Goal: Task Accomplishment & Management: Complete application form

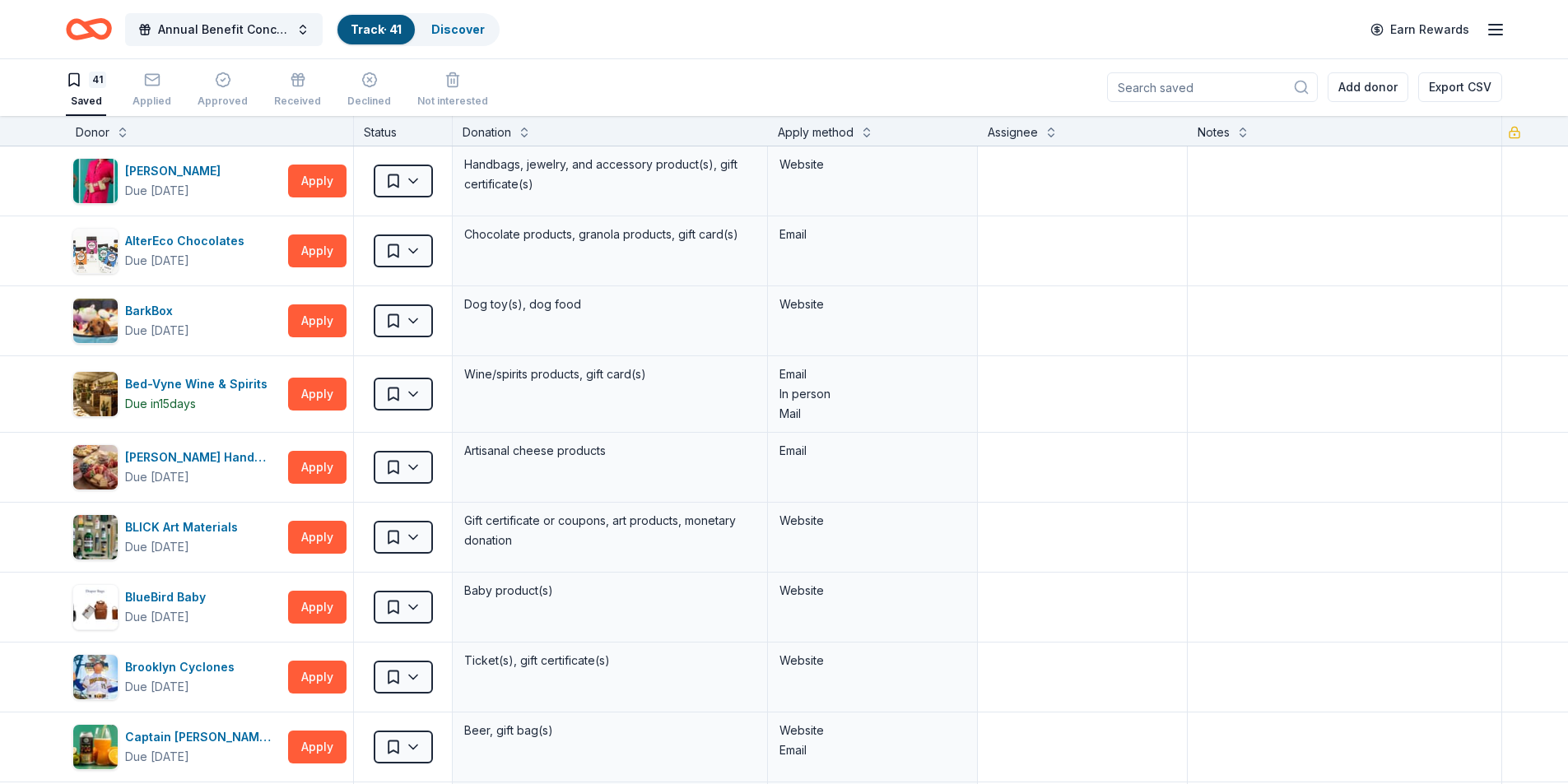
scroll to position [749, 0]
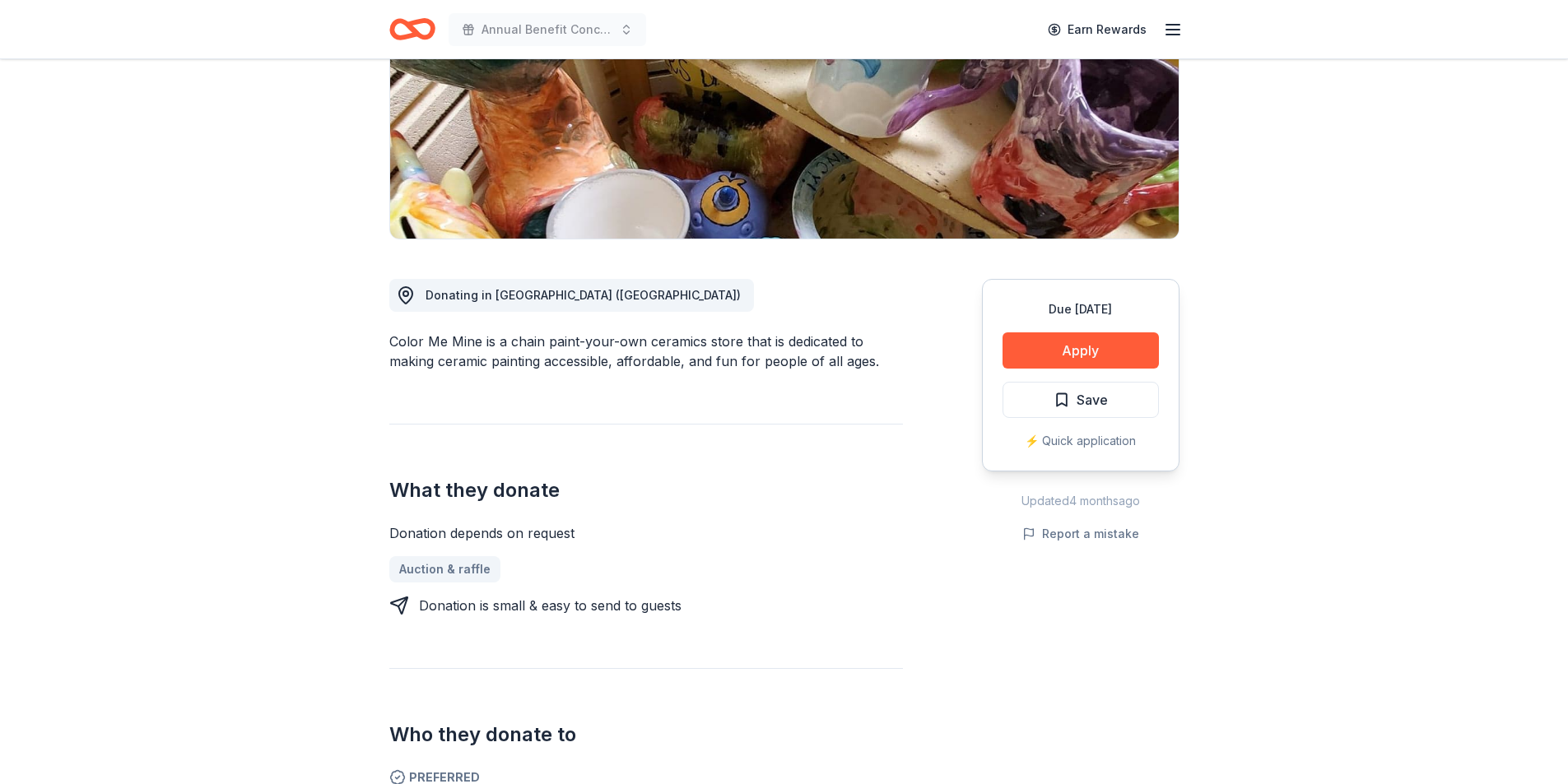
scroll to position [252, 0]
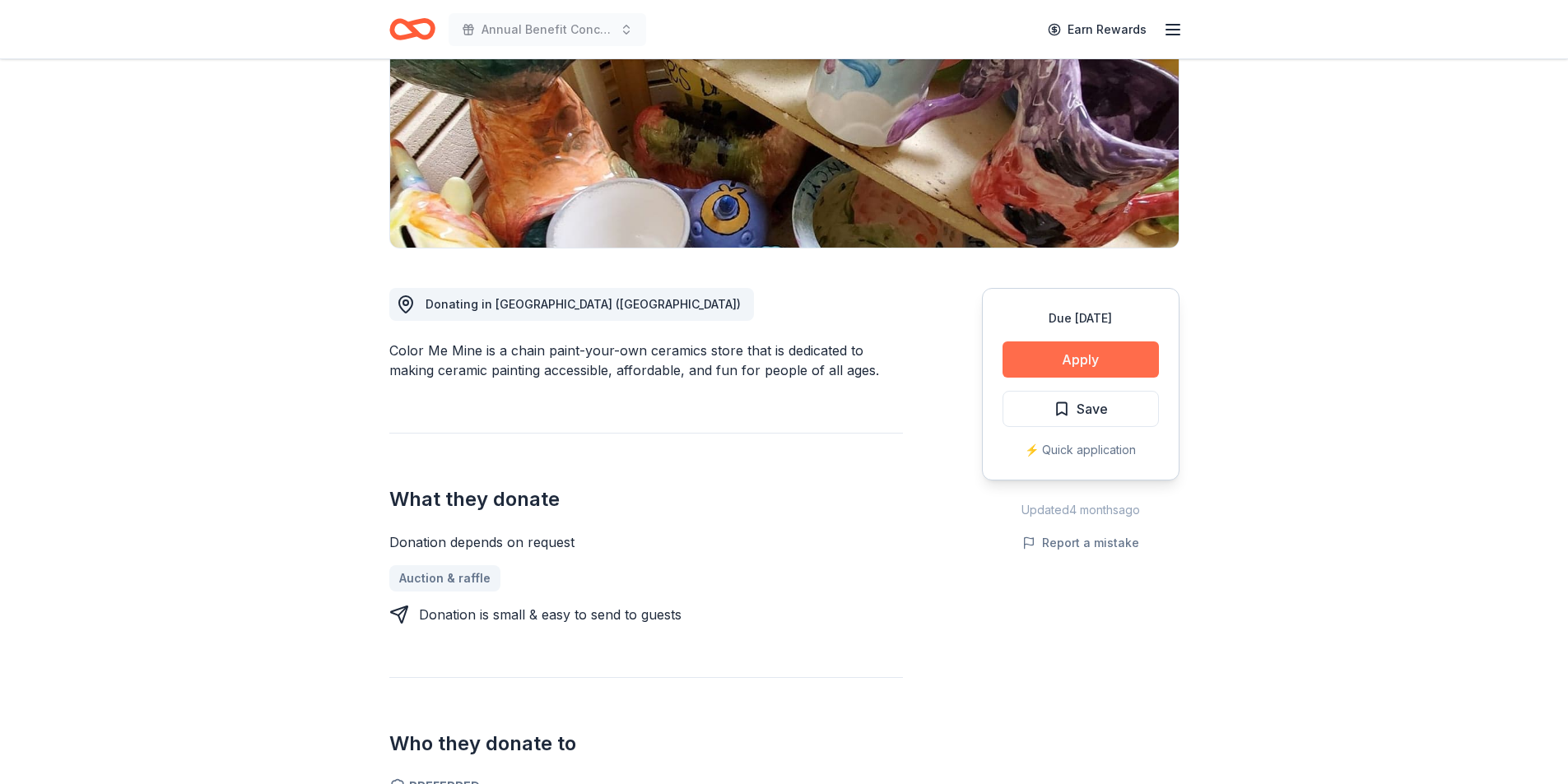
click at [1063, 367] on button "Apply" at bounding box center [1080, 360] width 156 height 36
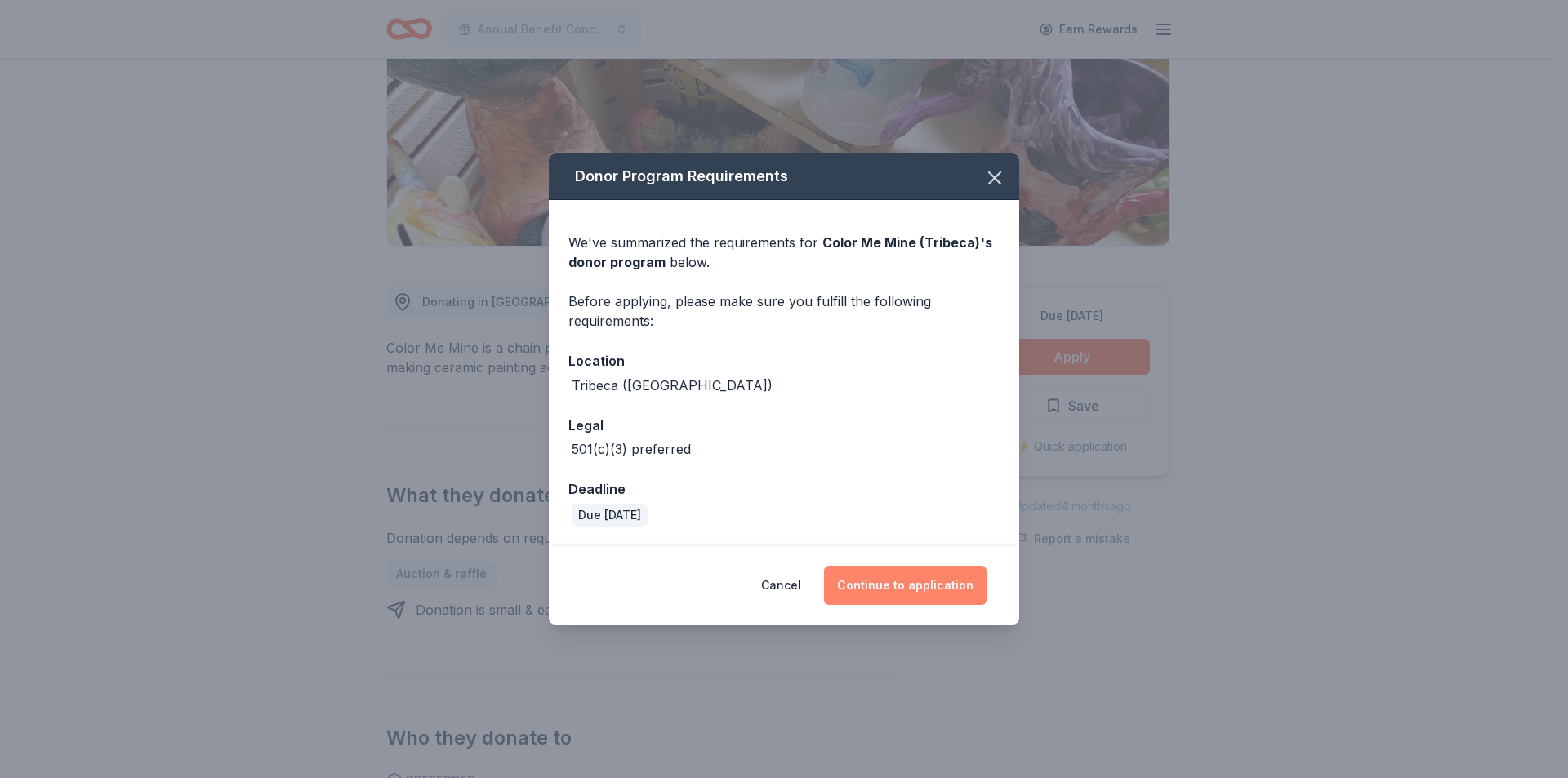
click at [944, 584] on button "Continue to application" at bounding box center [905, 585] width 162 height 40
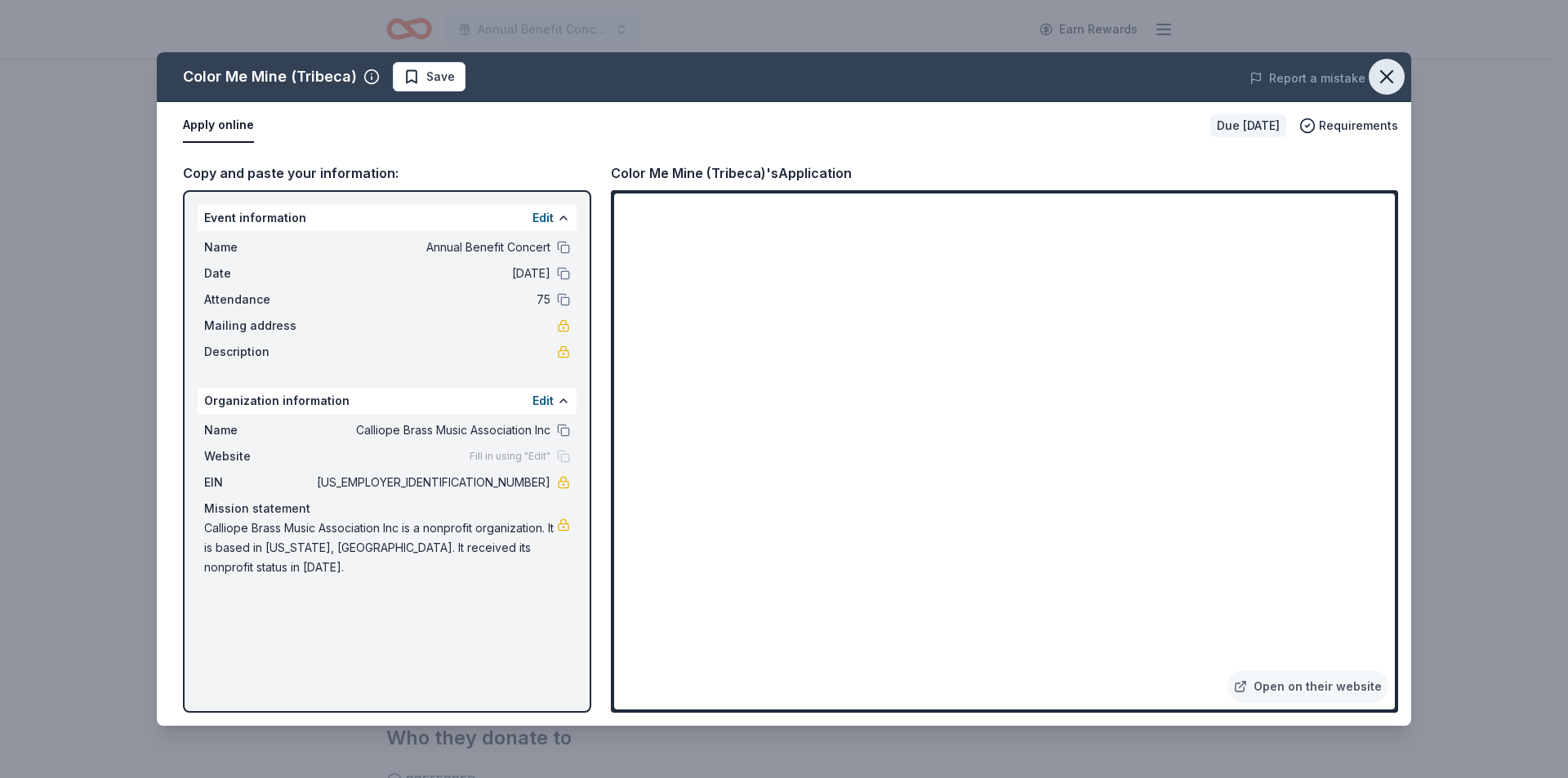
click at [1386, 77] on icon "button" at bounding box center [1386, 76] width 11 height 11
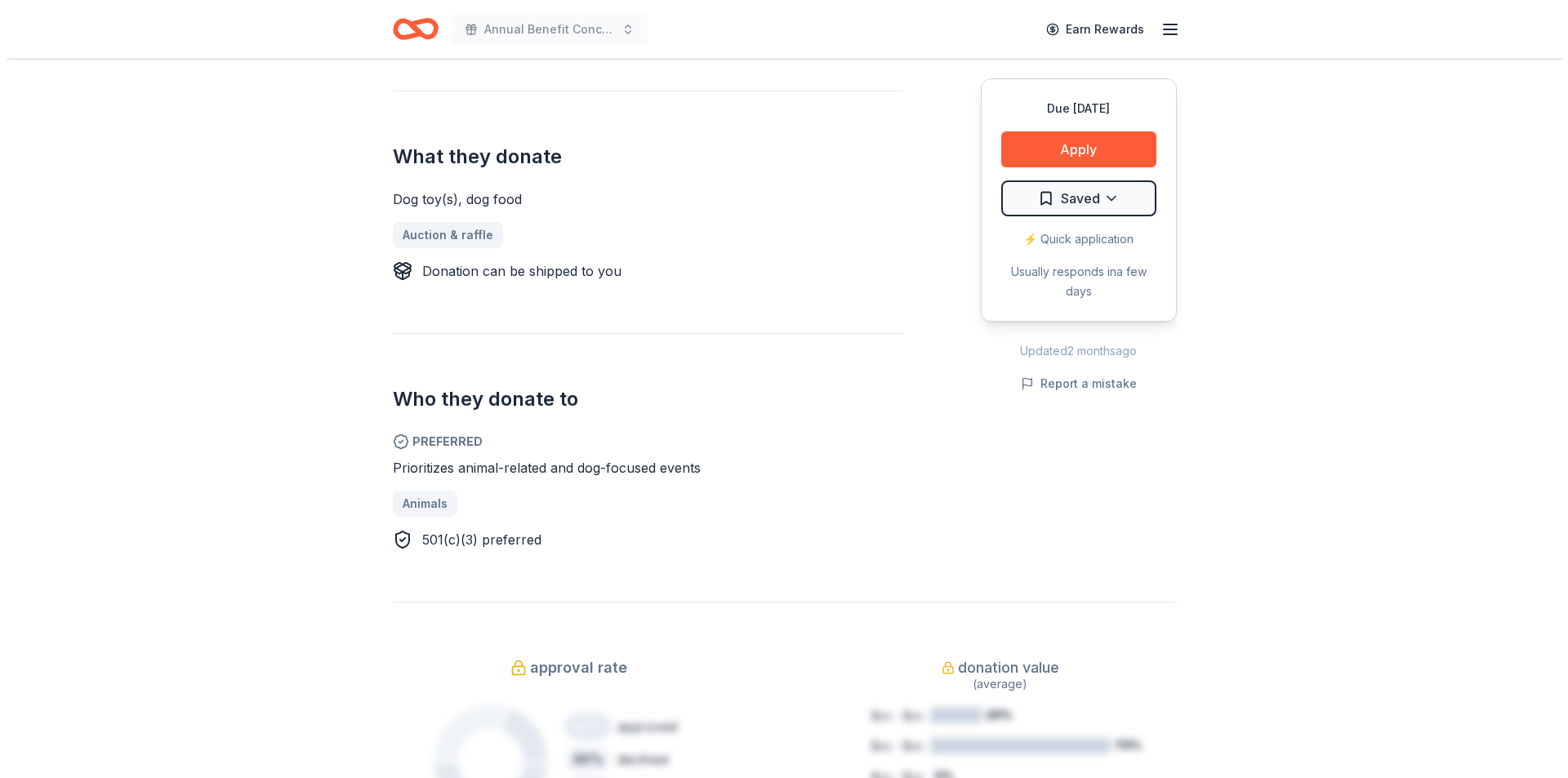
scroll to position [245, 0]
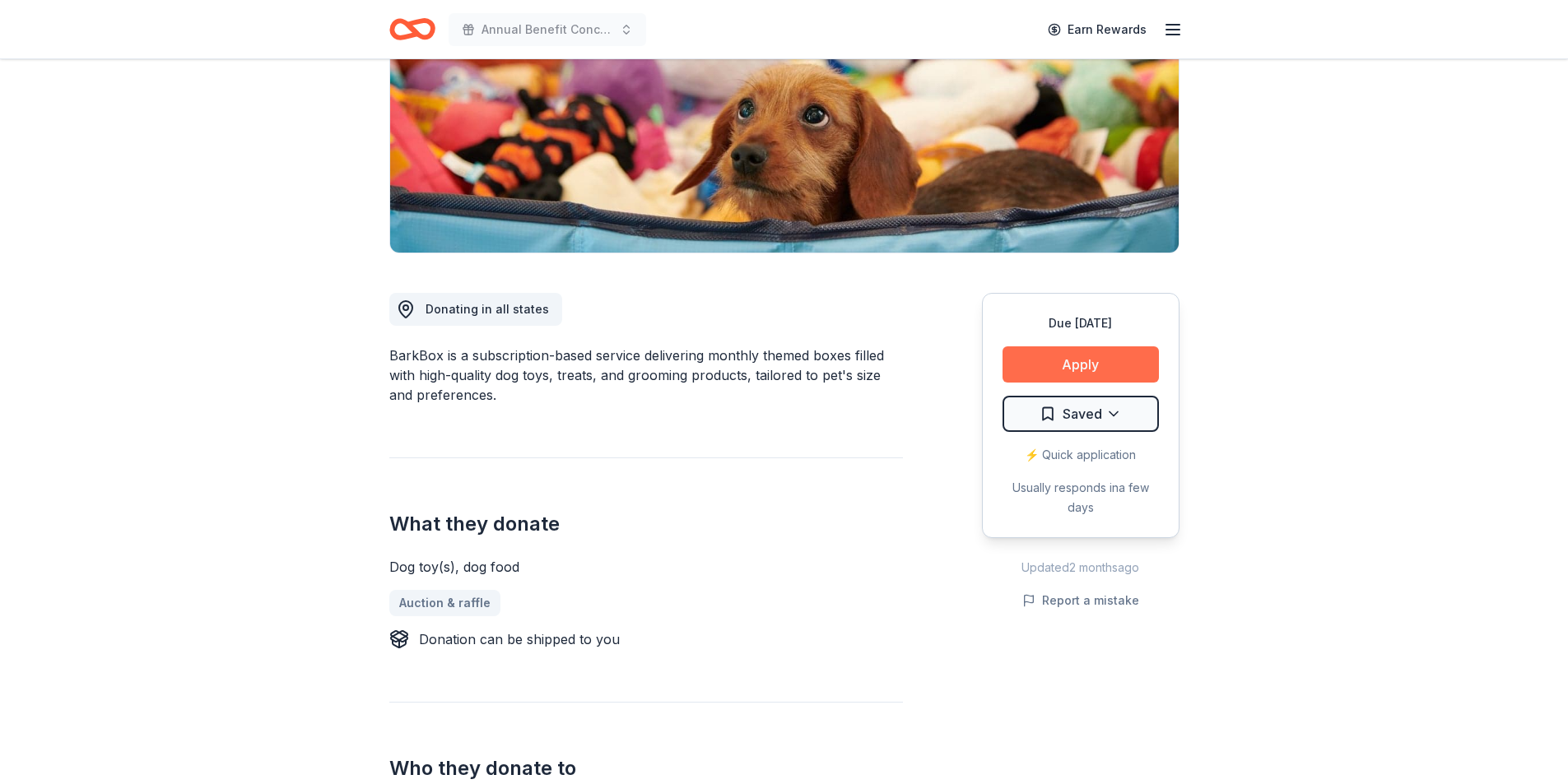
click at [1089, 356] on button "Apply" at bounding box center [1080, 364] width 156 height 36
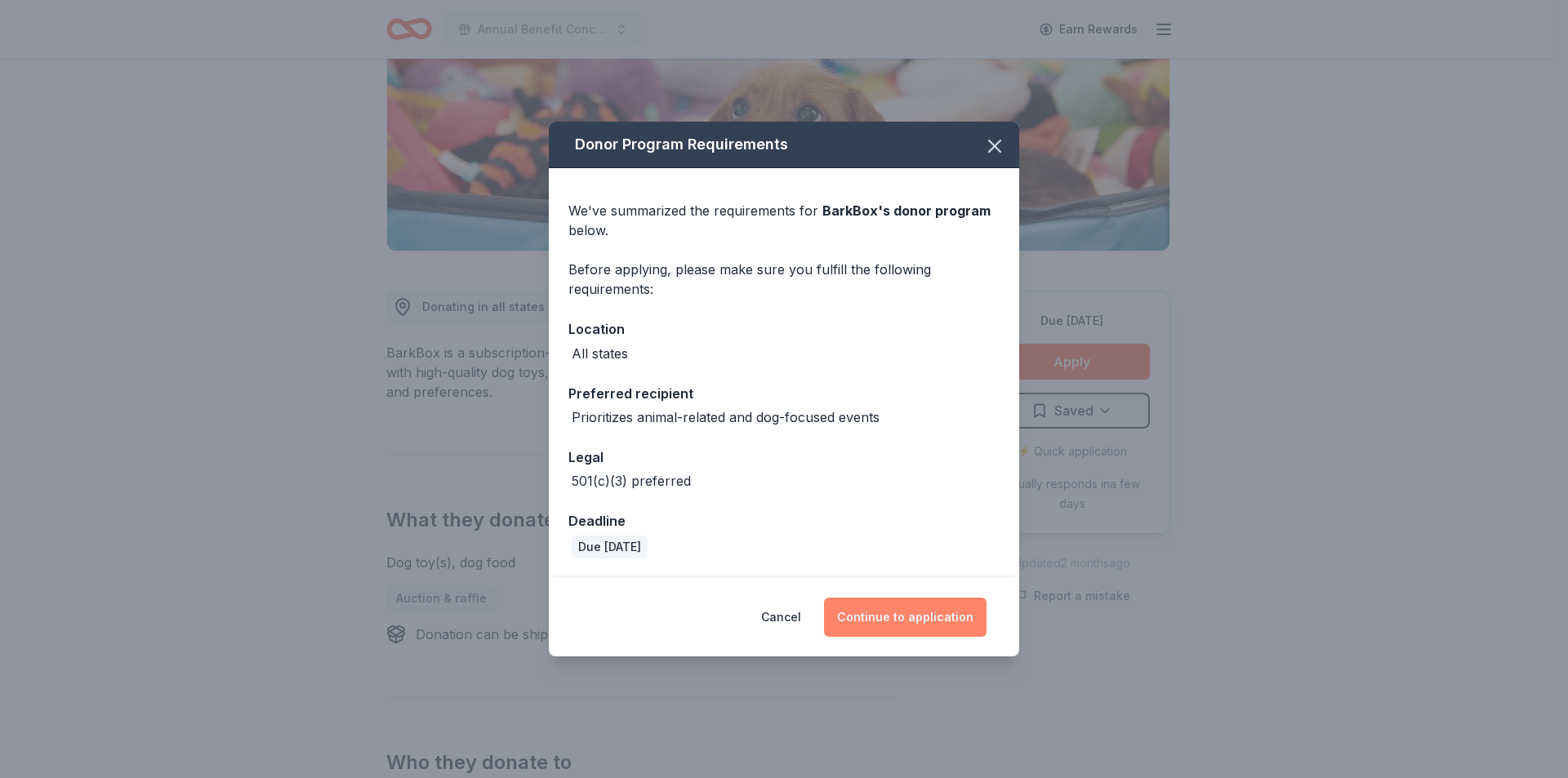
click at [908, 604] on button "Continue to application" at bounding box center [905, 617] width 162 height 40
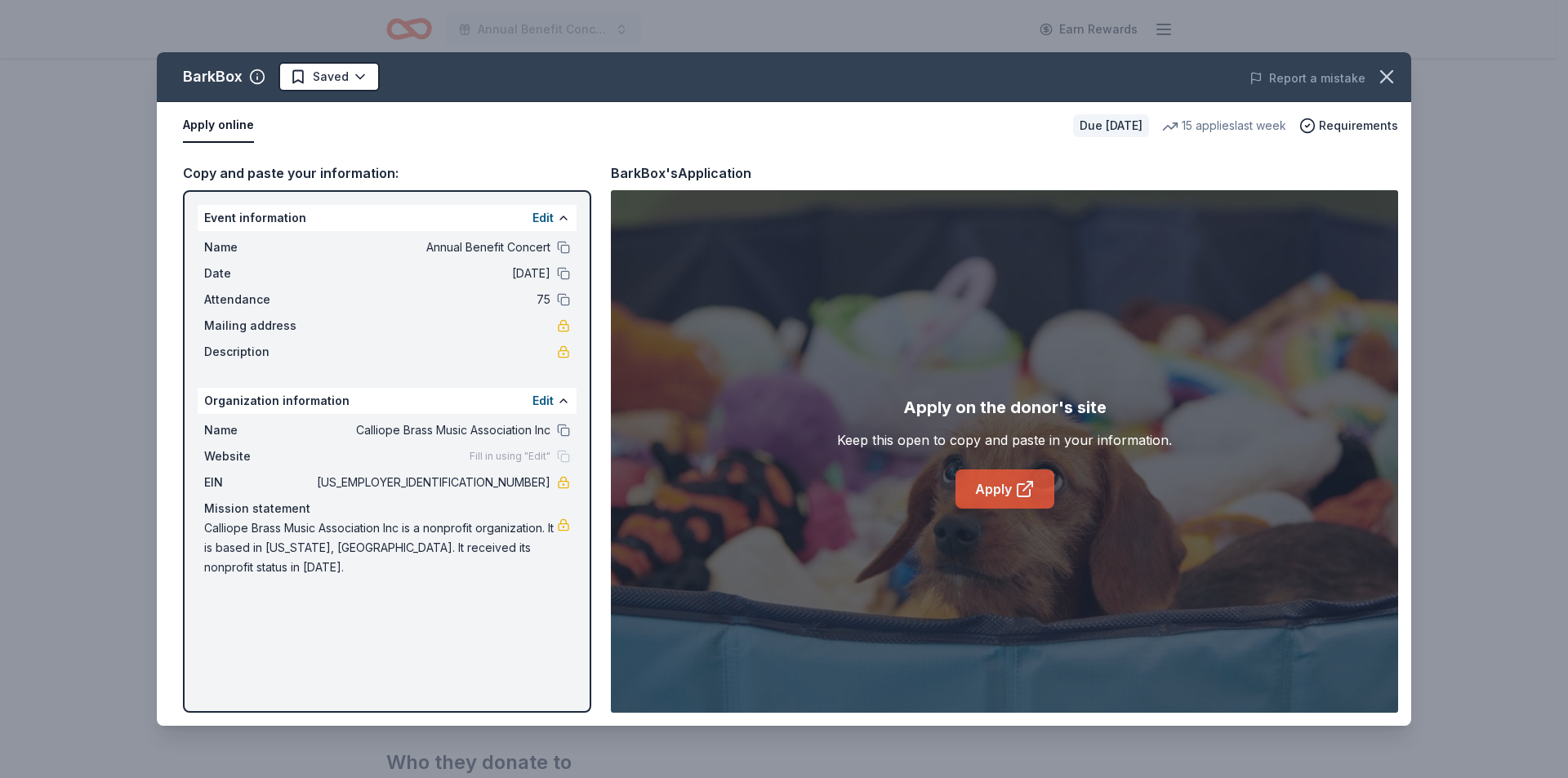
click at [1011, 486] on link "Apply" at bounding box center [1004, 489] width 99 height 40
click at [987, 484] on link "Apply" at bounding box center [1004, 489] width 99 height 40
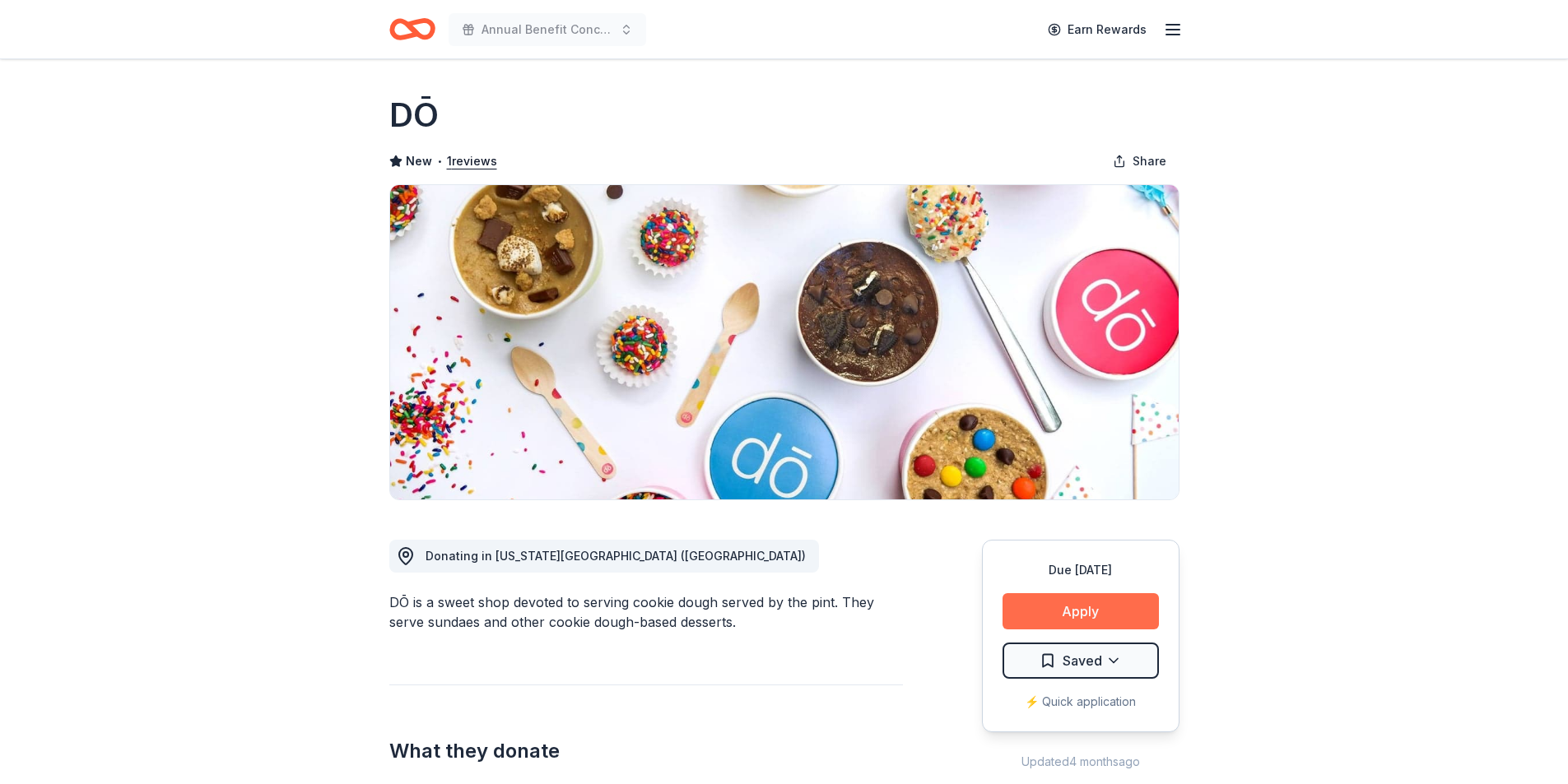
click at [1148, 613] on button "Apply" at bounding box center [1080, 612] width 156 height 36
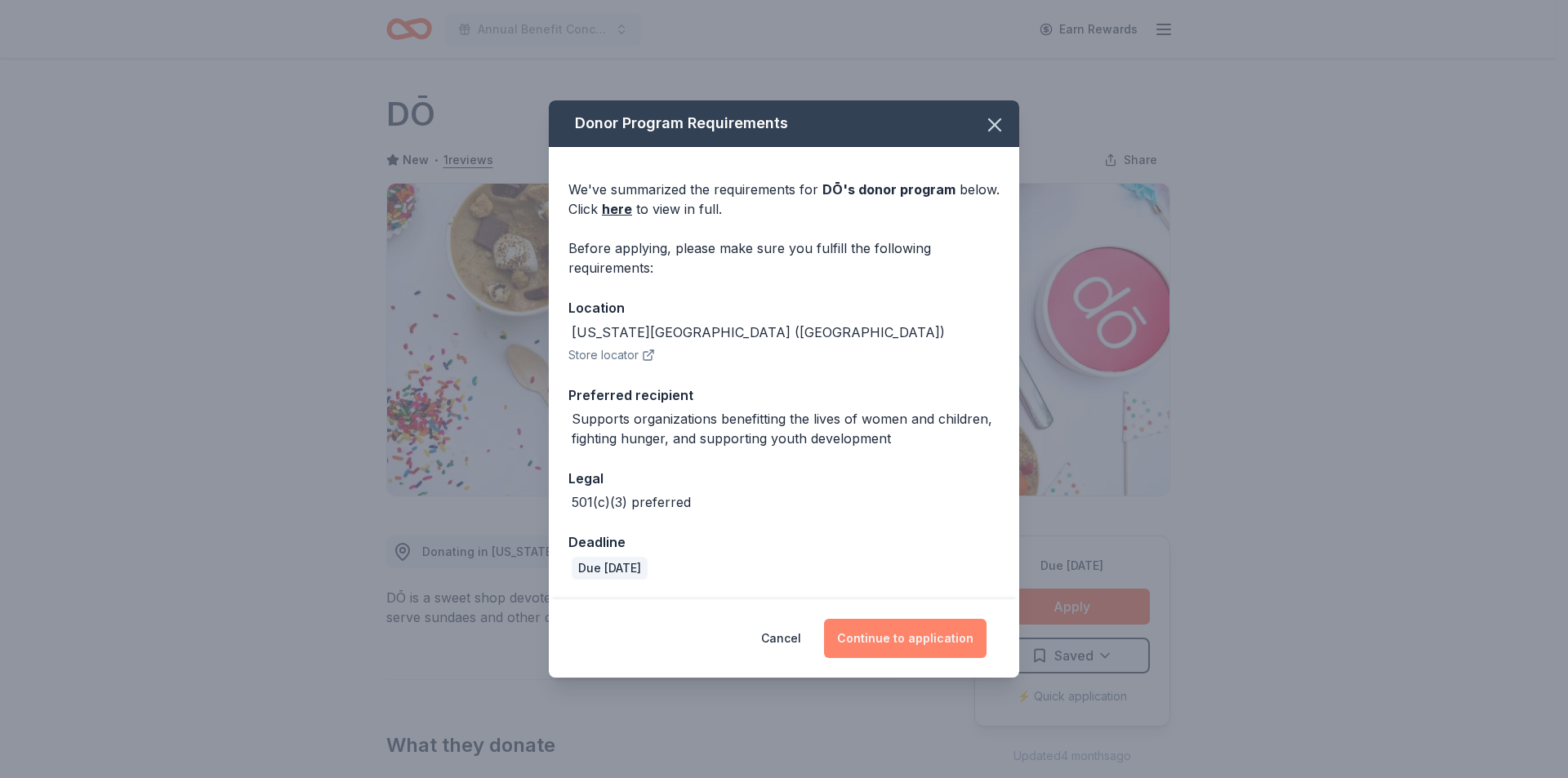
click at [916, 633] on button "Continue to application" at bounding box center [905, 639] width 162 height 40
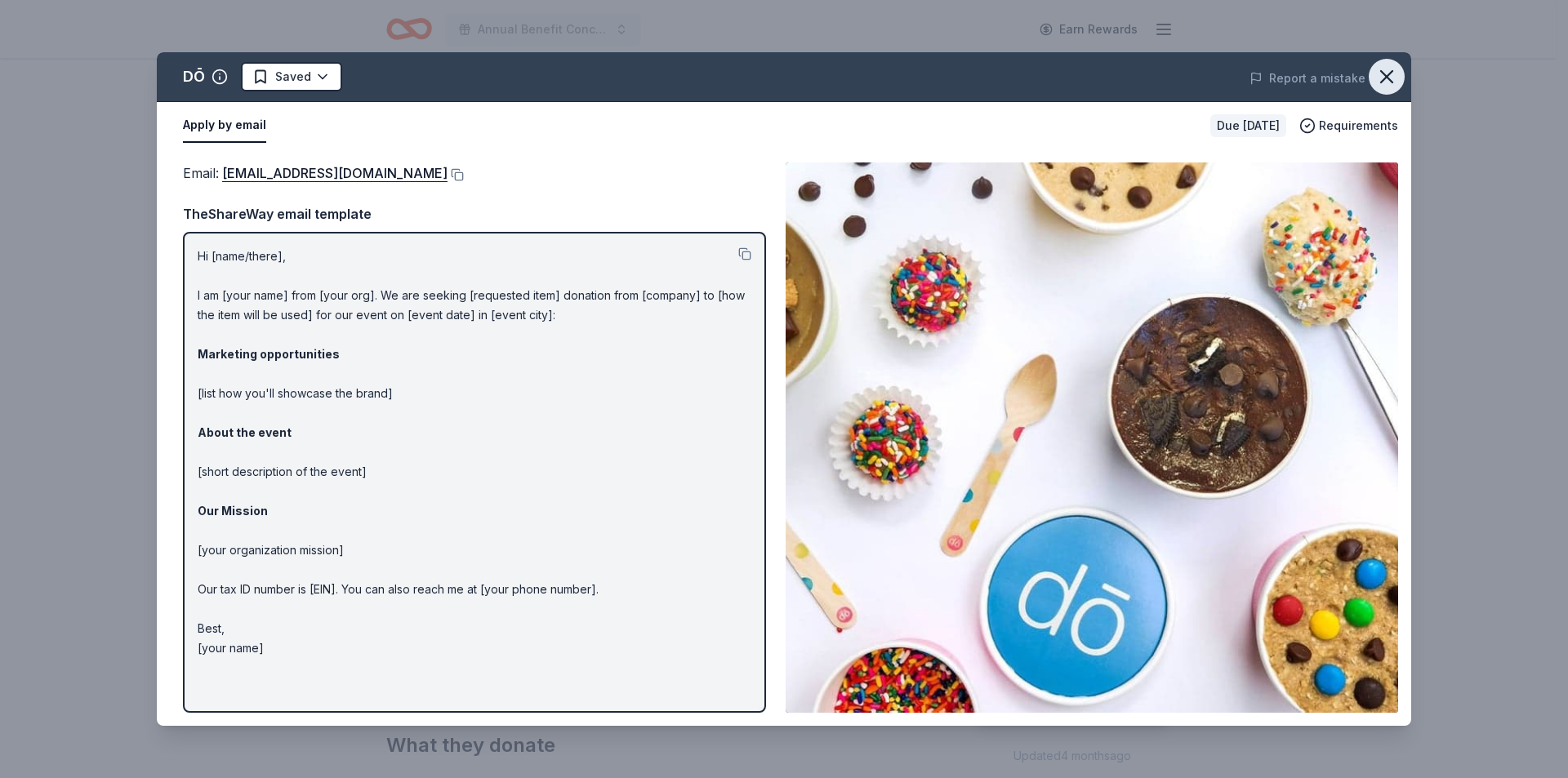
click at [1392, 85] on icon "button" at bounding box center [1386, 76] width 23 height 23
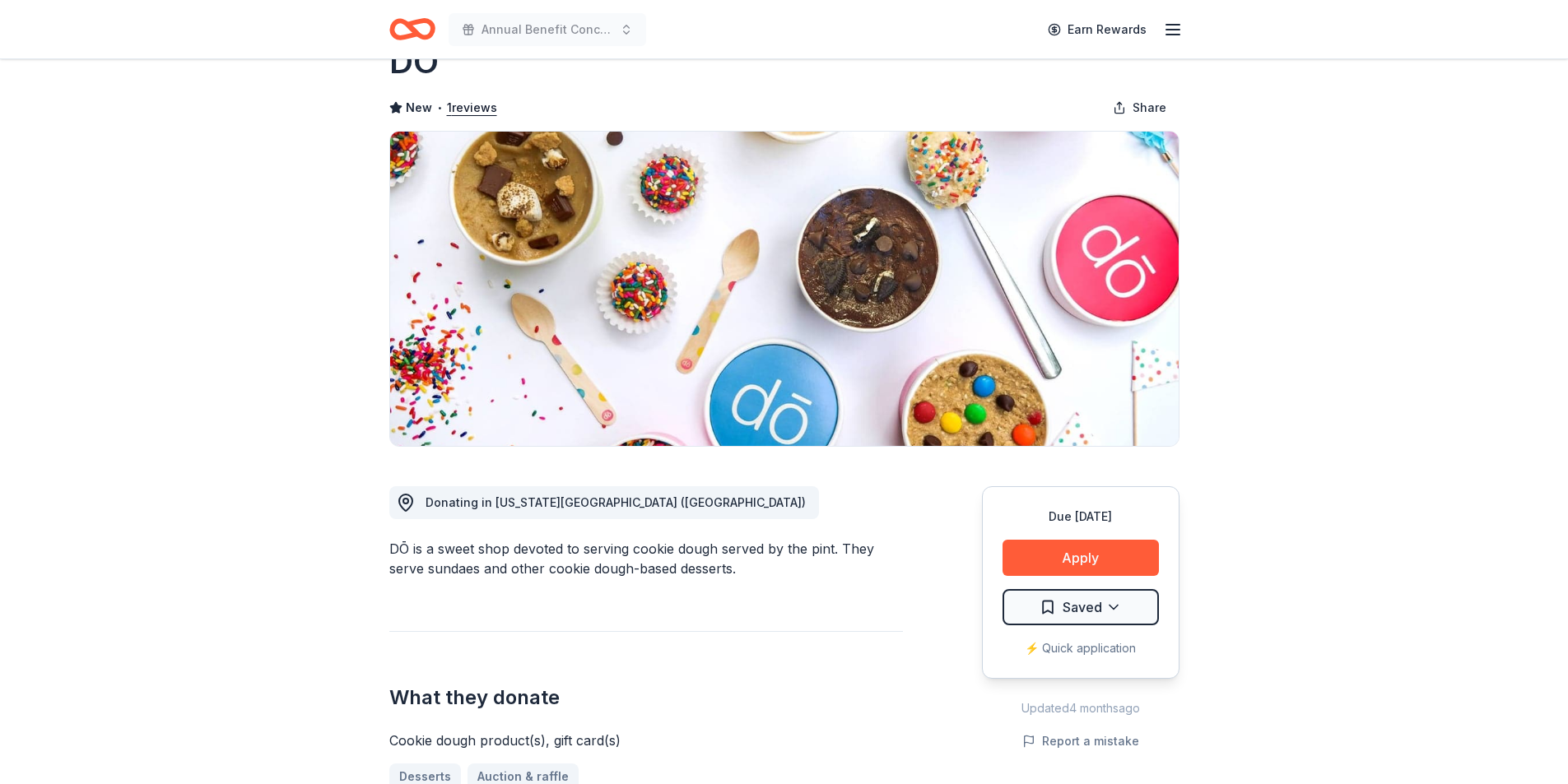
scroll to position [82, 0]
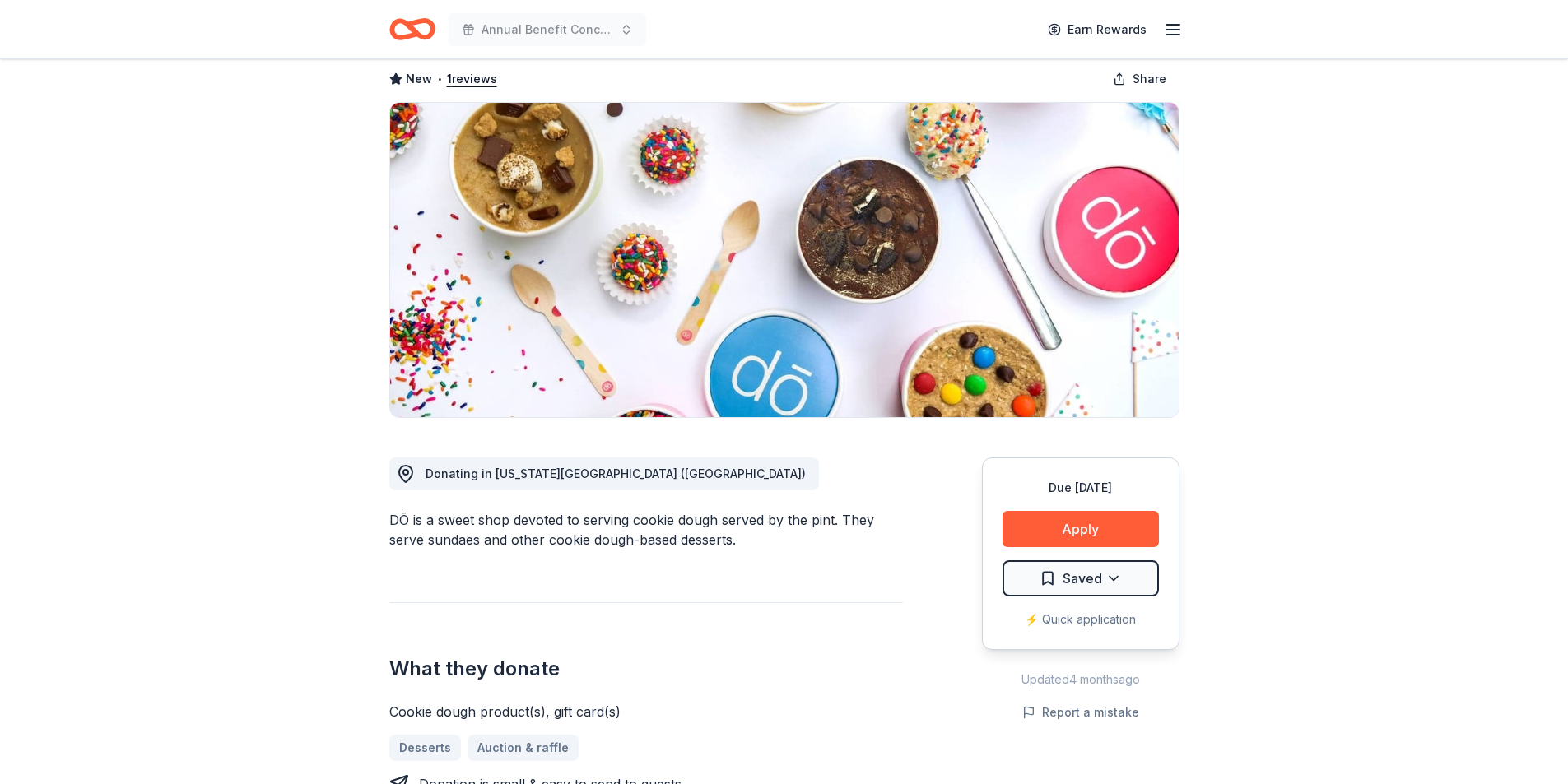
click at [873, 518] on div "DŌ is a sweet shop devoted to serving cookie dough served by the pint. They ser…" at bounding box center [646, 530] width 514 height 40
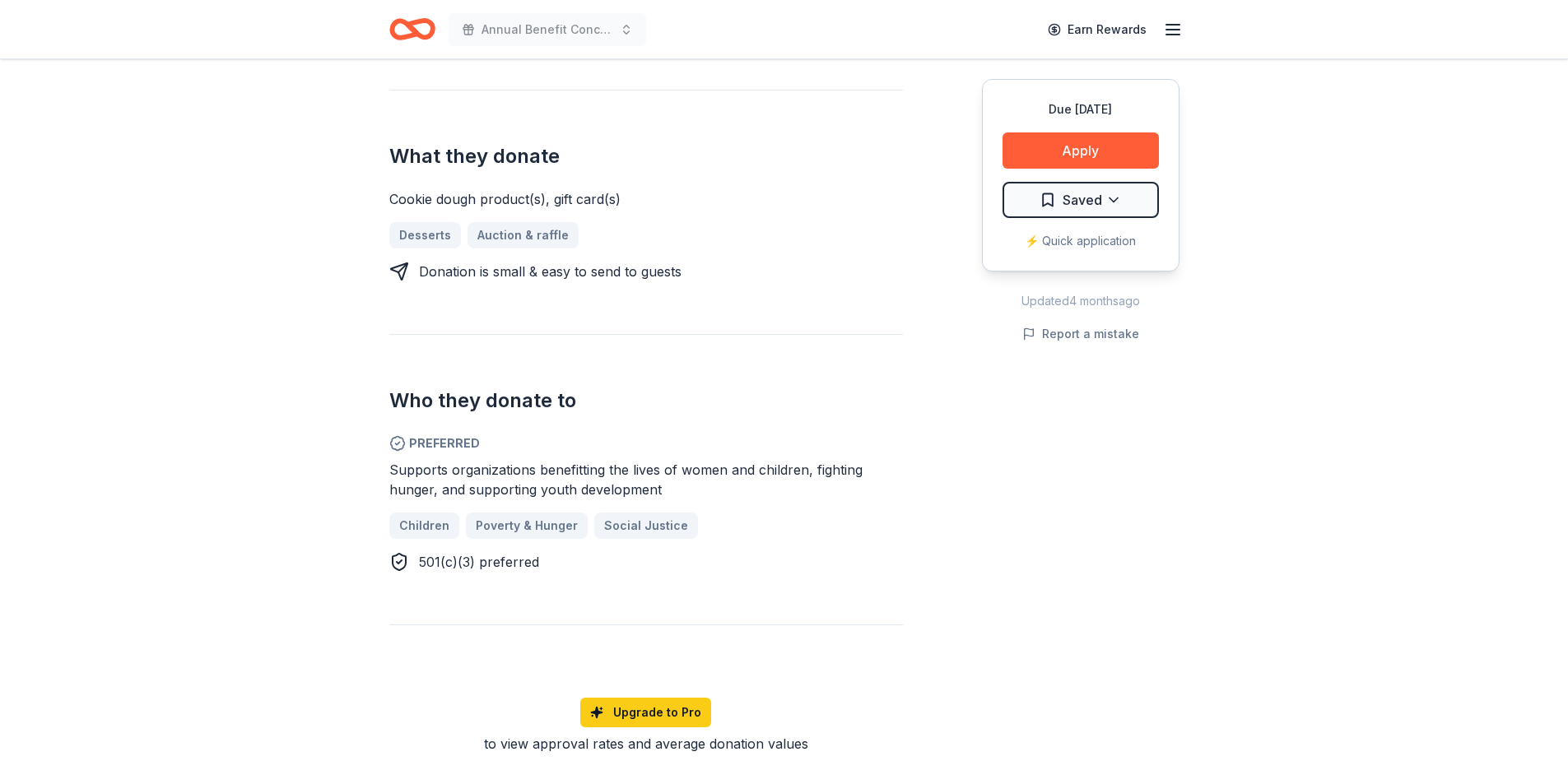
scroll to position [576, 0]
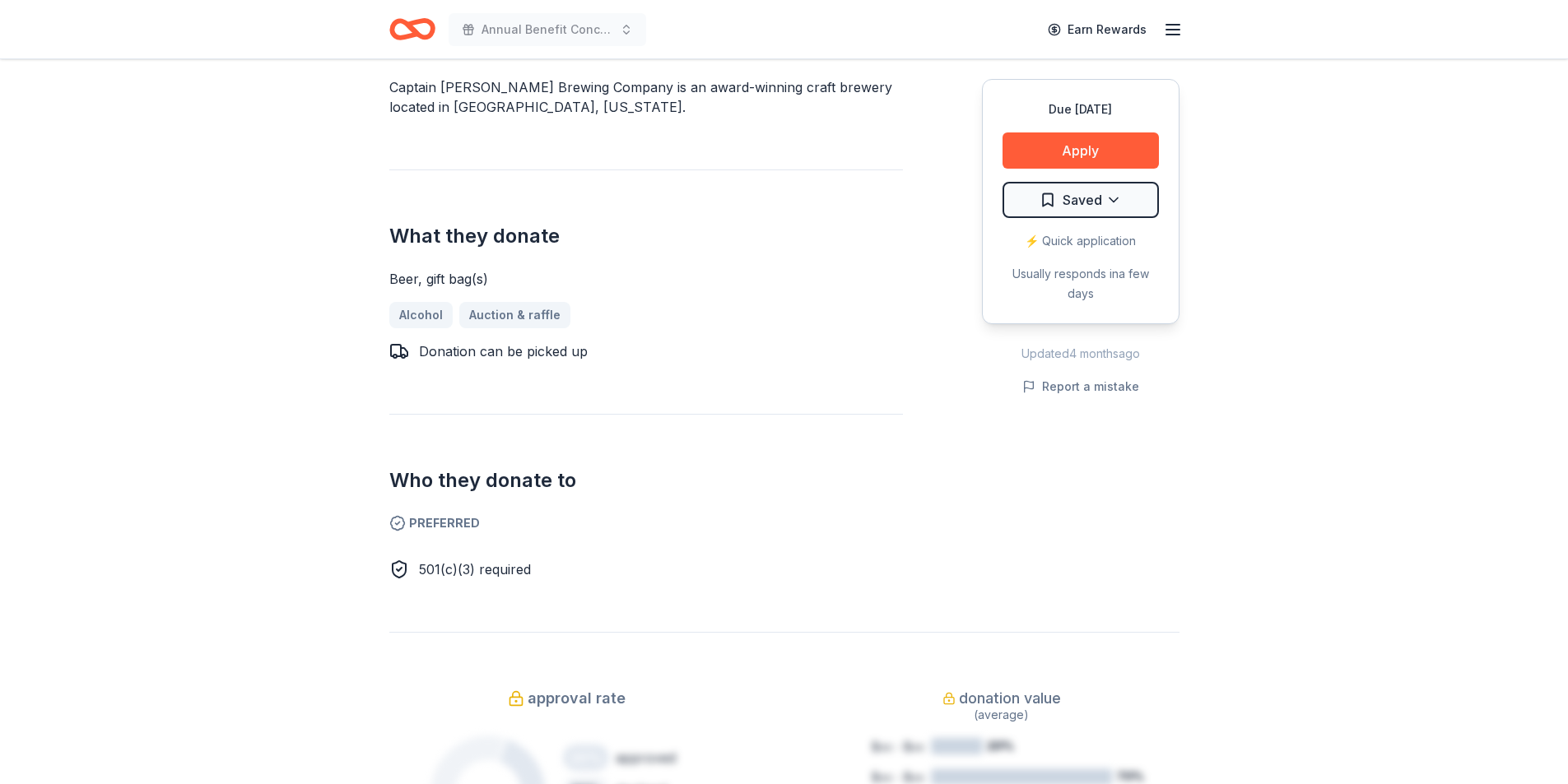
scroll to position [246, 0]
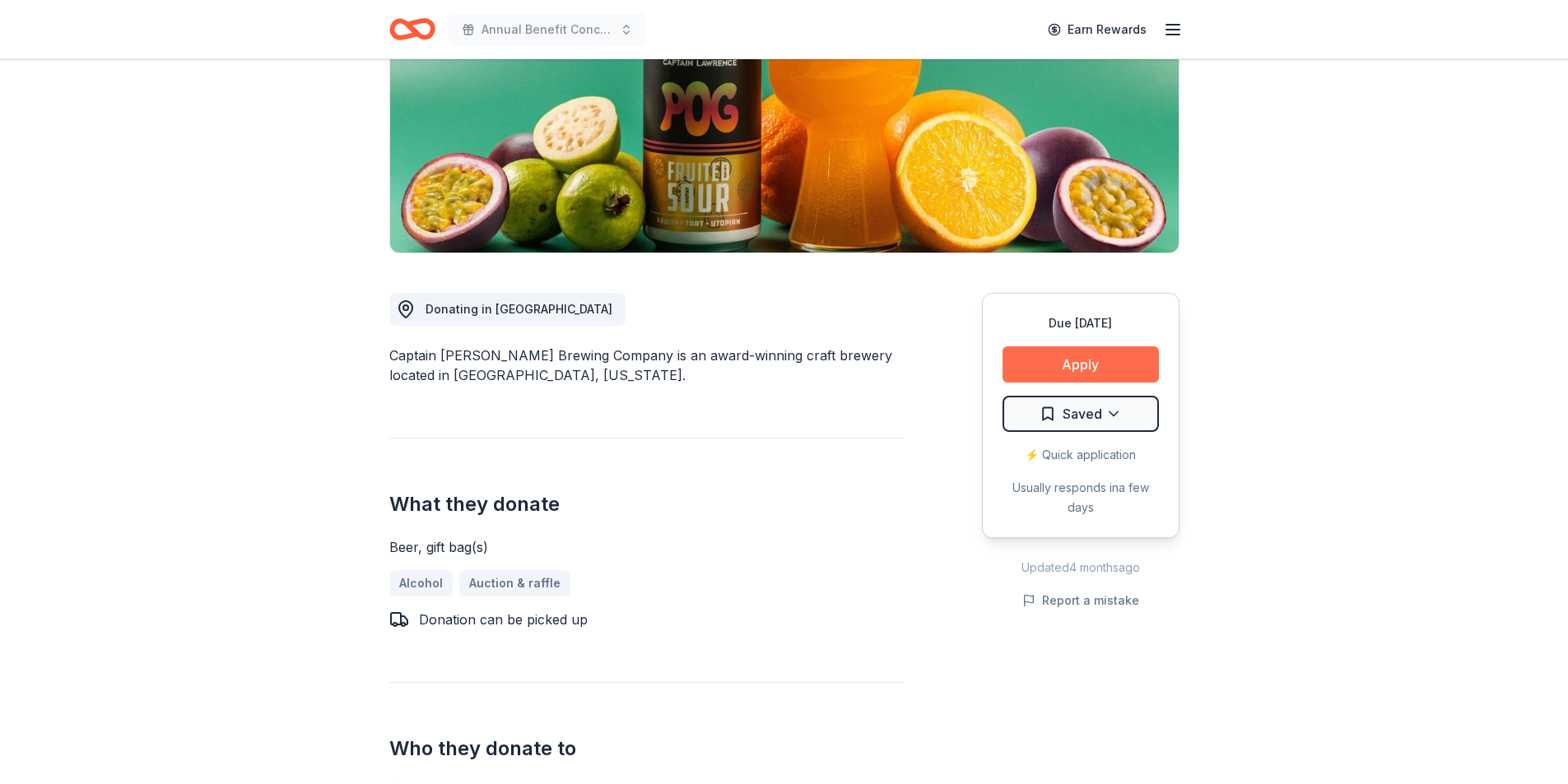
click at [1046, 361] on button "Apply" at bounding box center [1080, 364] width 156 height 36
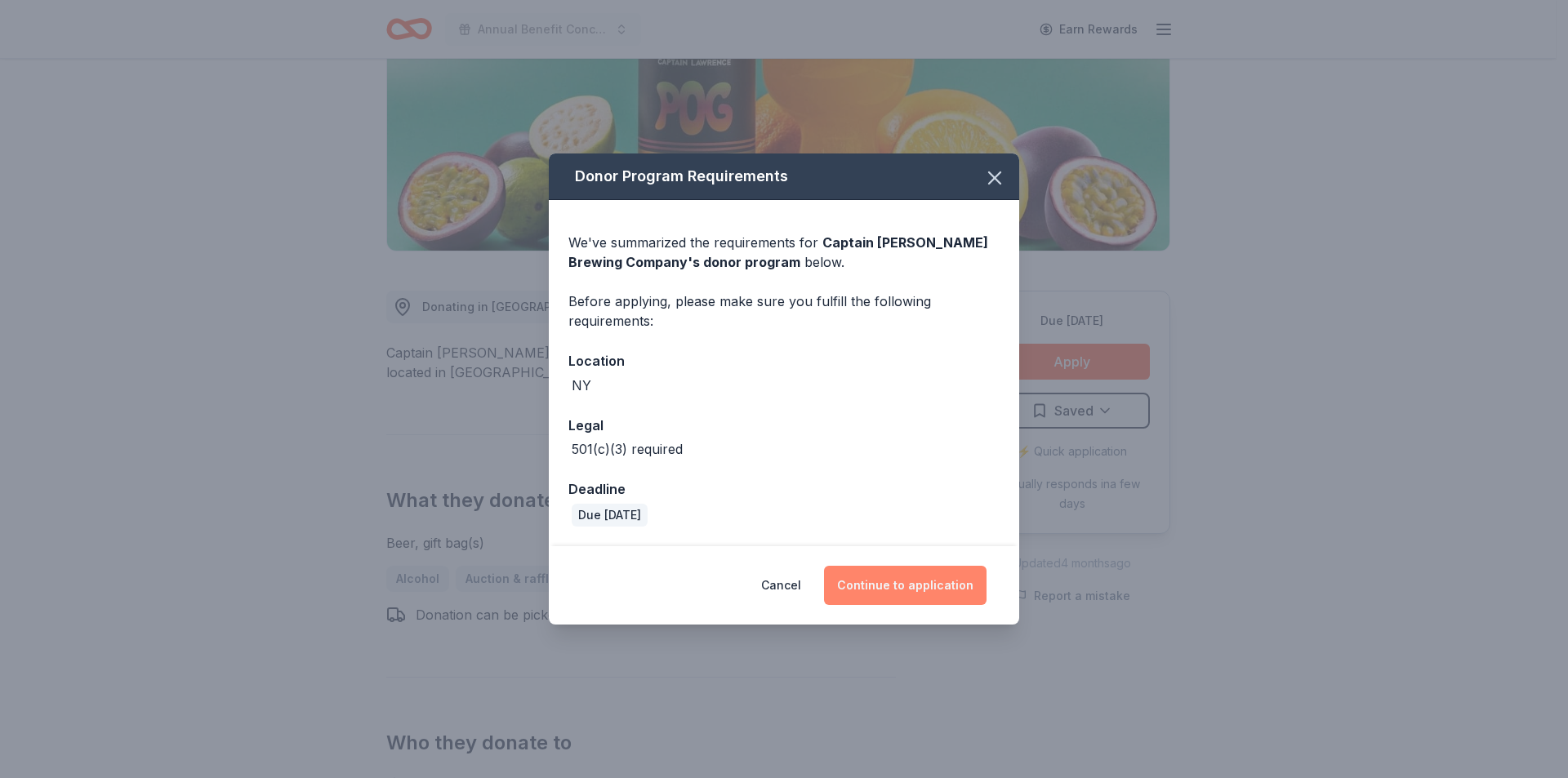
click at [885, 574] on button "Continue to application" at bounding box center [905, 585] width 162 height 40
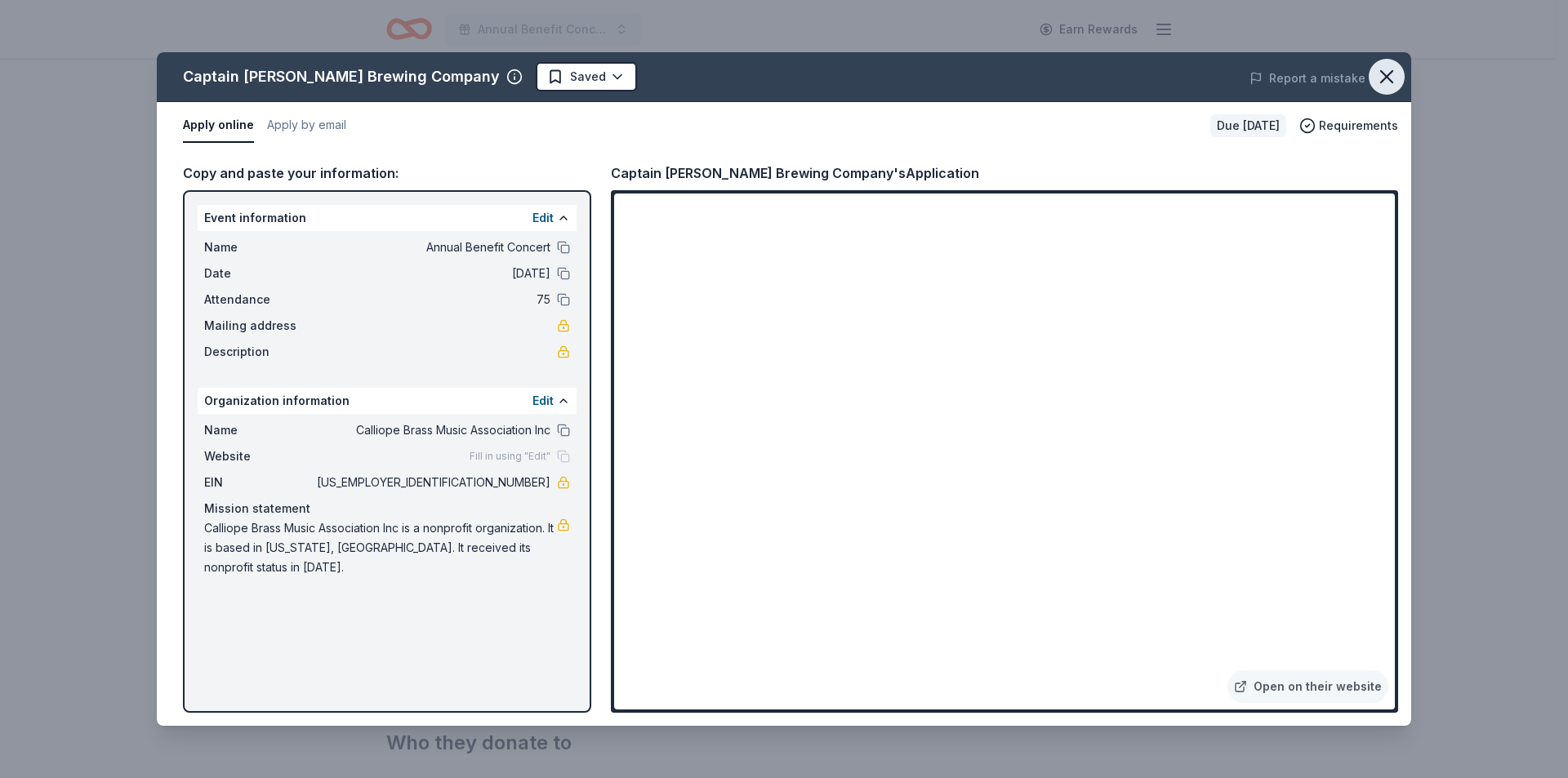
click at [1395, 81] on icon "button" at bounding box center [1386, 76] width 23 height 23
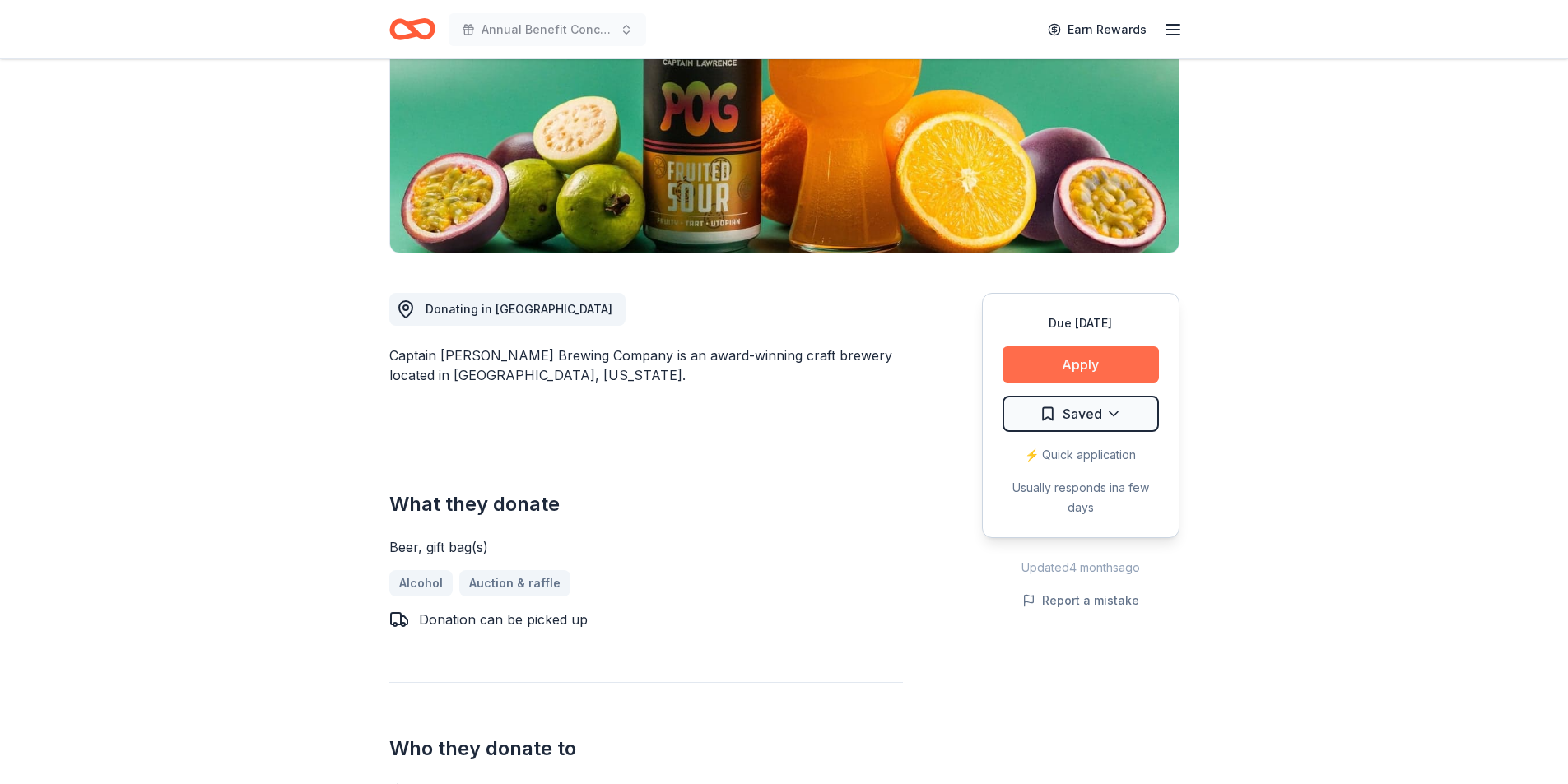
click at [1135, 360] on button "Apply" at bounding box center [1080, 364] width 156 height 36
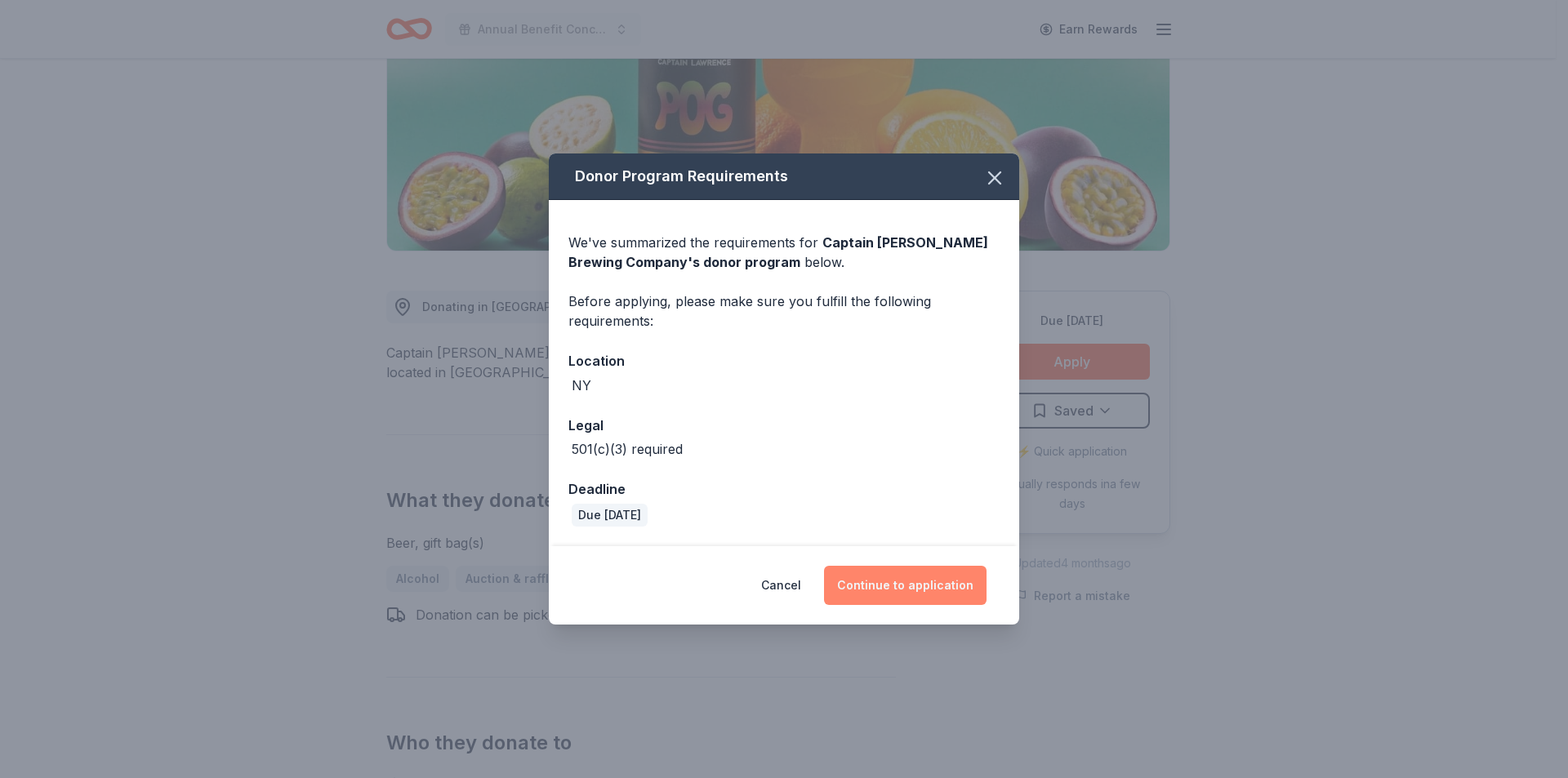
click at [932, 567] on button "Continue to application" at bounding box center [905, 585] width 162 height 40
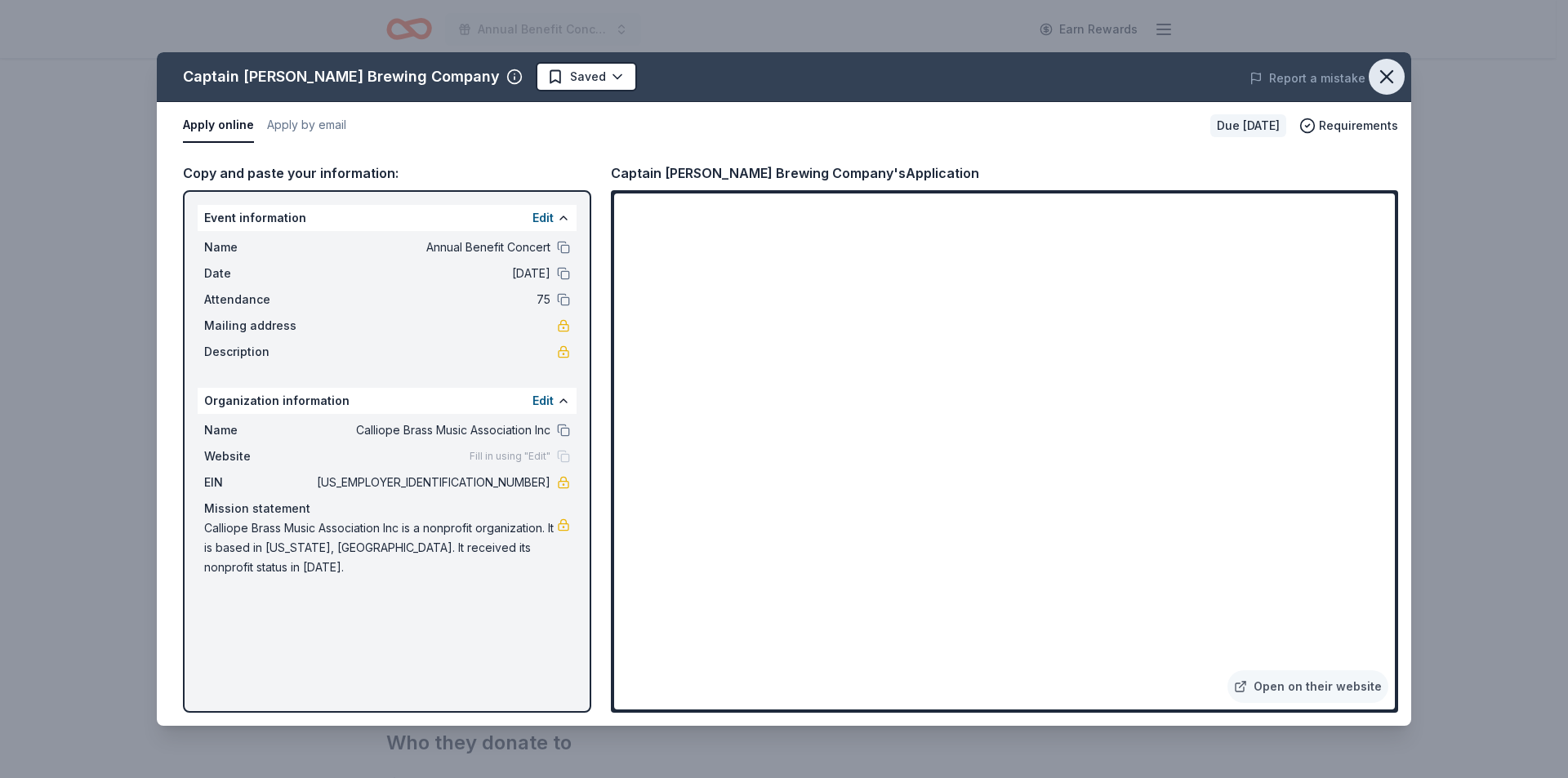
click at [1391, 68] on icon "button" at bounding box center [1386, 76] width 23 height 23
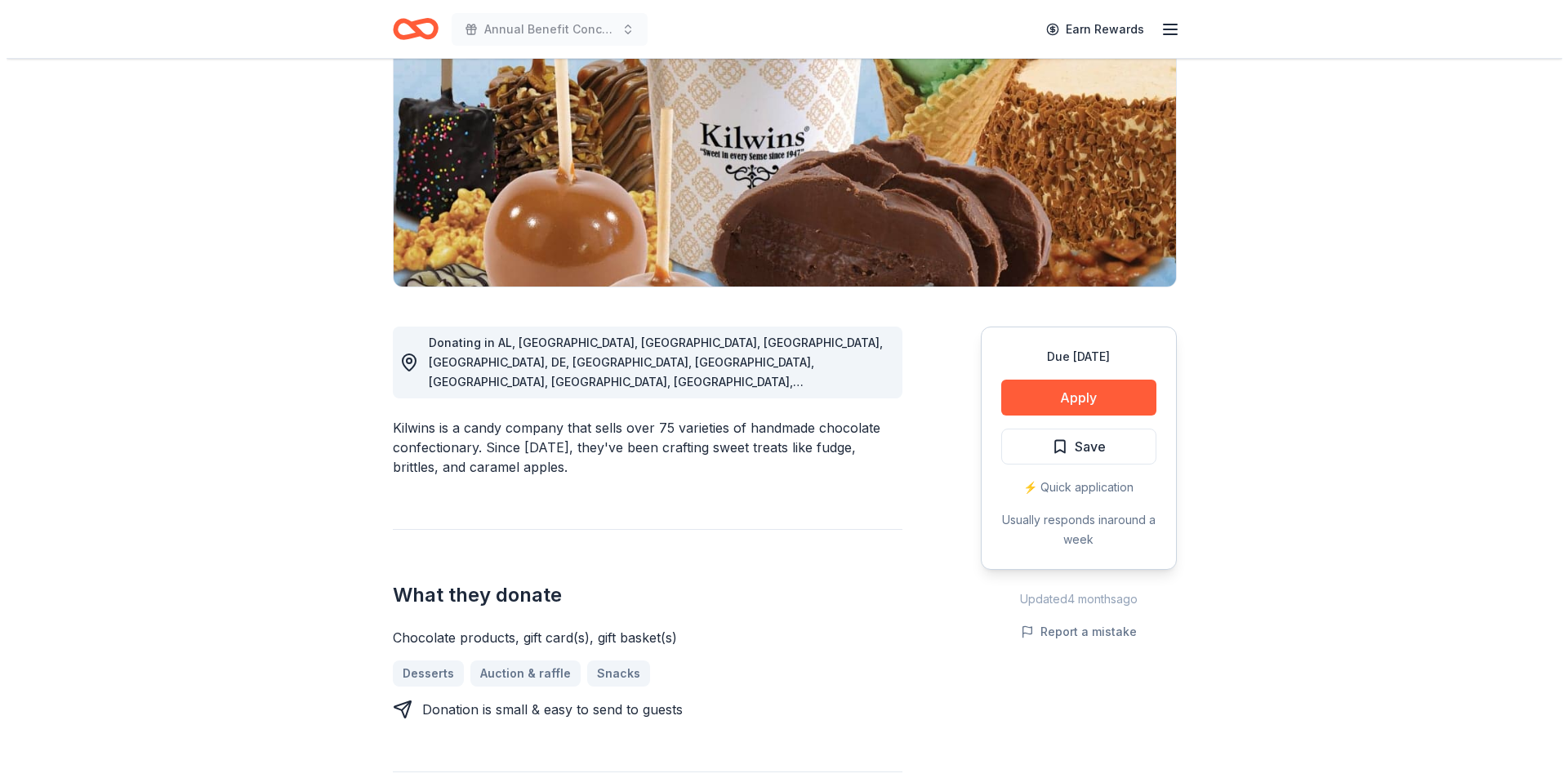
scroll to position [245, 0]
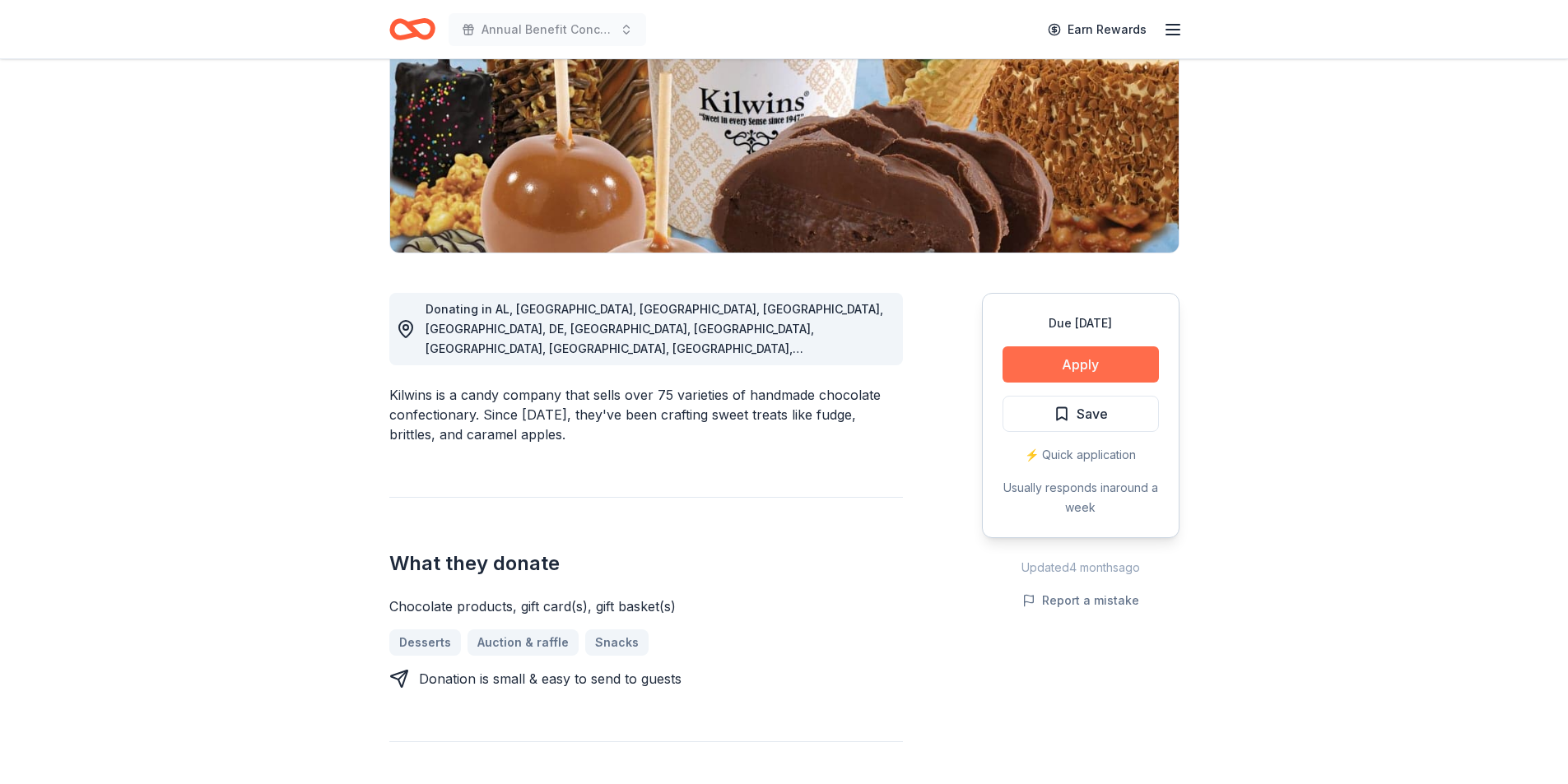
click at [1080, 368] on button "Apply" at bounding box center [1080, 364] width 156 height 36
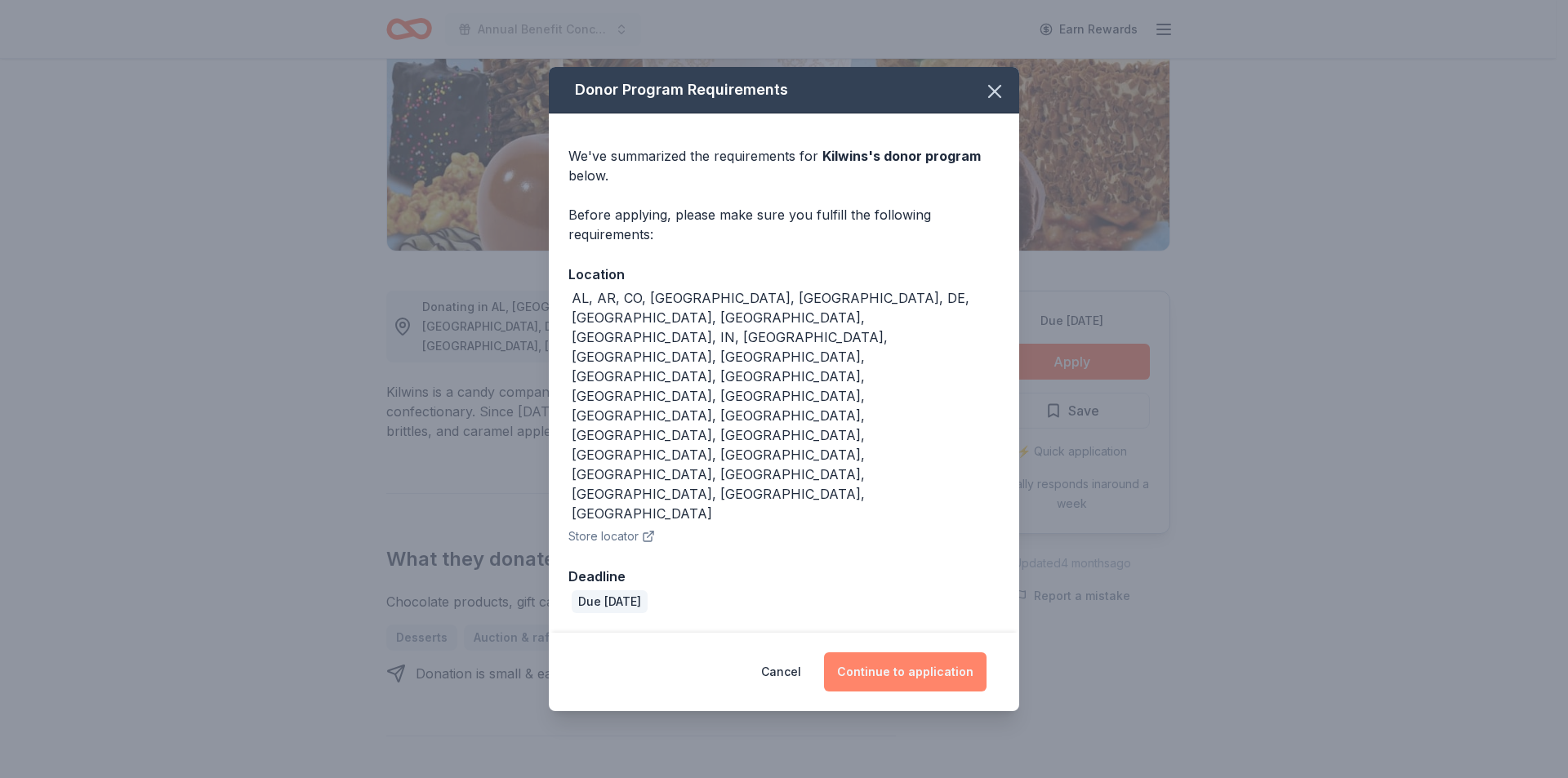
click at [897, 652] on button "Continue to application" at bounding box center [905, 672] width 162 height 40
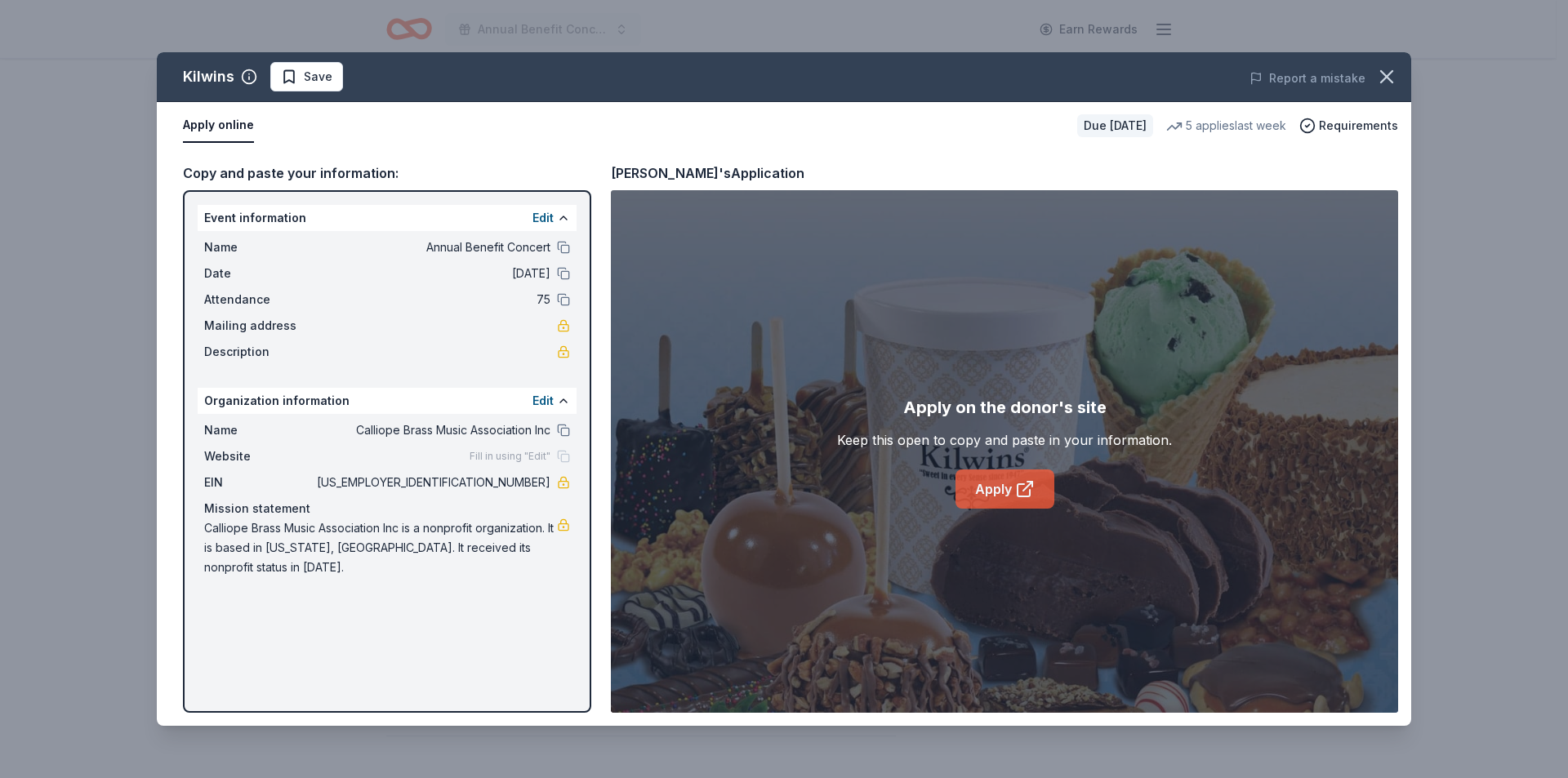
click at [1018, 493] on icon at bounding box center [1023, 490] width 12 height 12
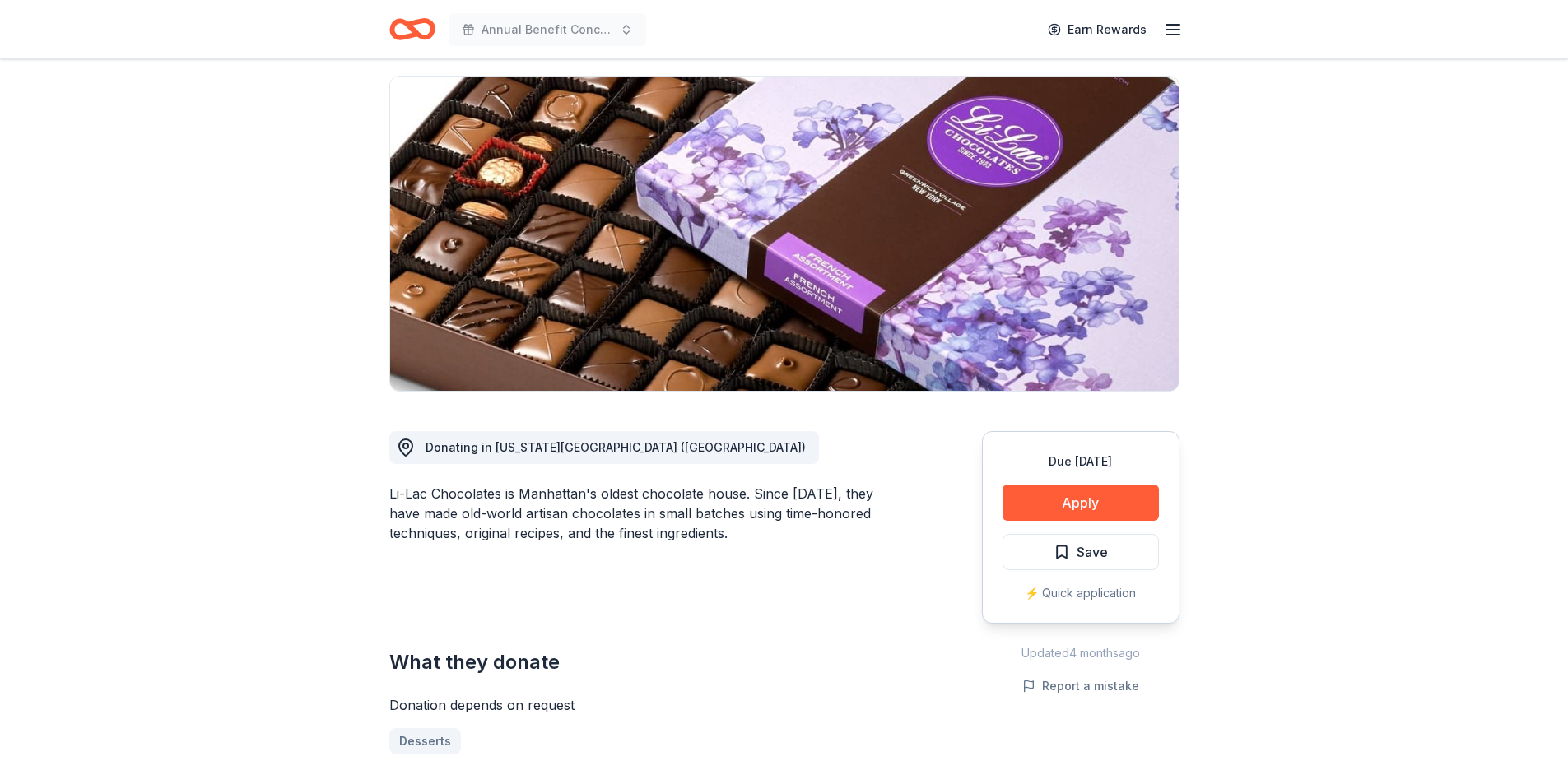
scroll to position [165, 0]
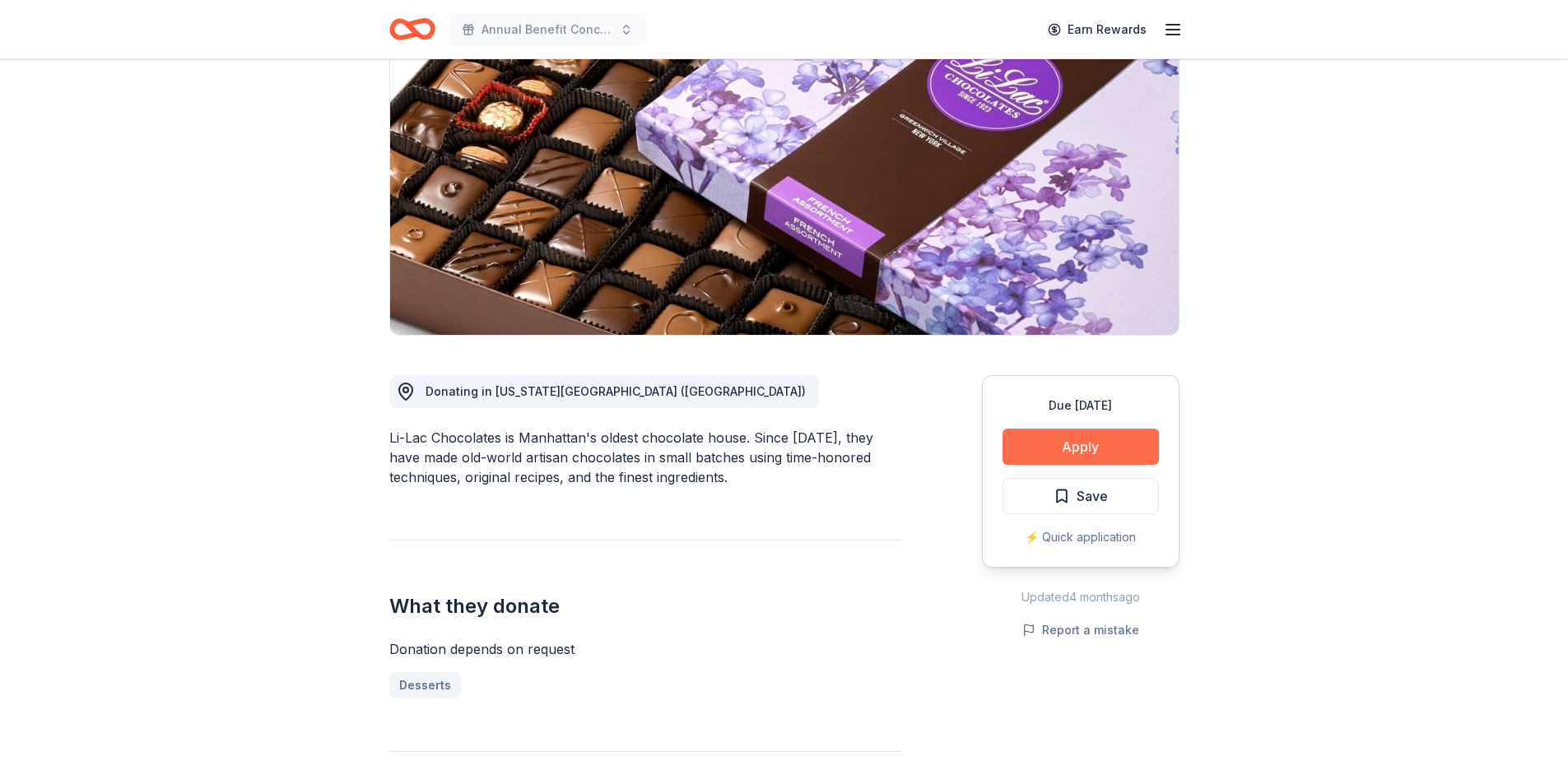
click at [1038, 438] on button "Apply" at bounding box center [1080, 447] width 156 height 36
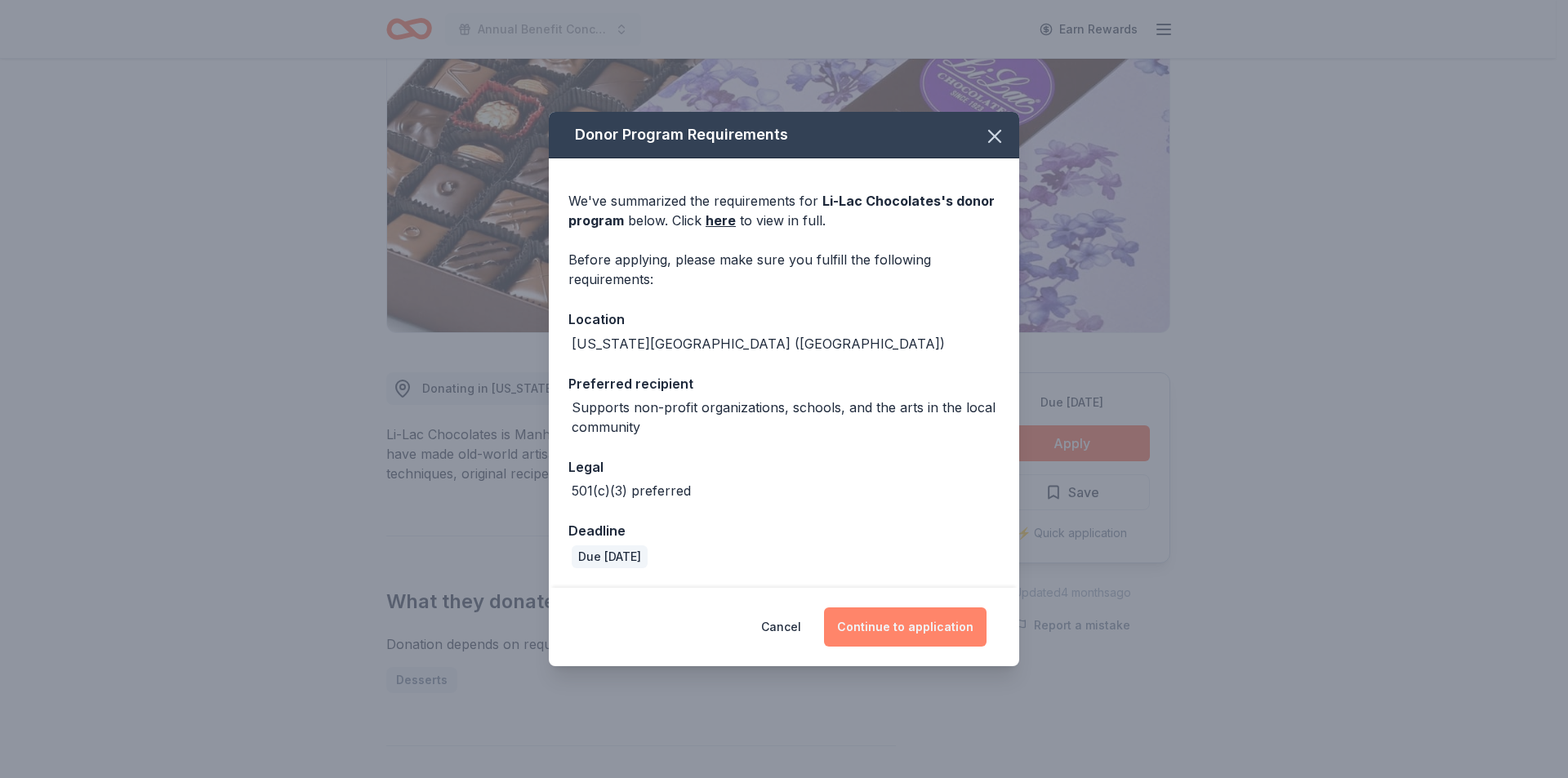
click at [924, 617] on button "Continue to application" at bounding box center [905, 627] width 162 height 40
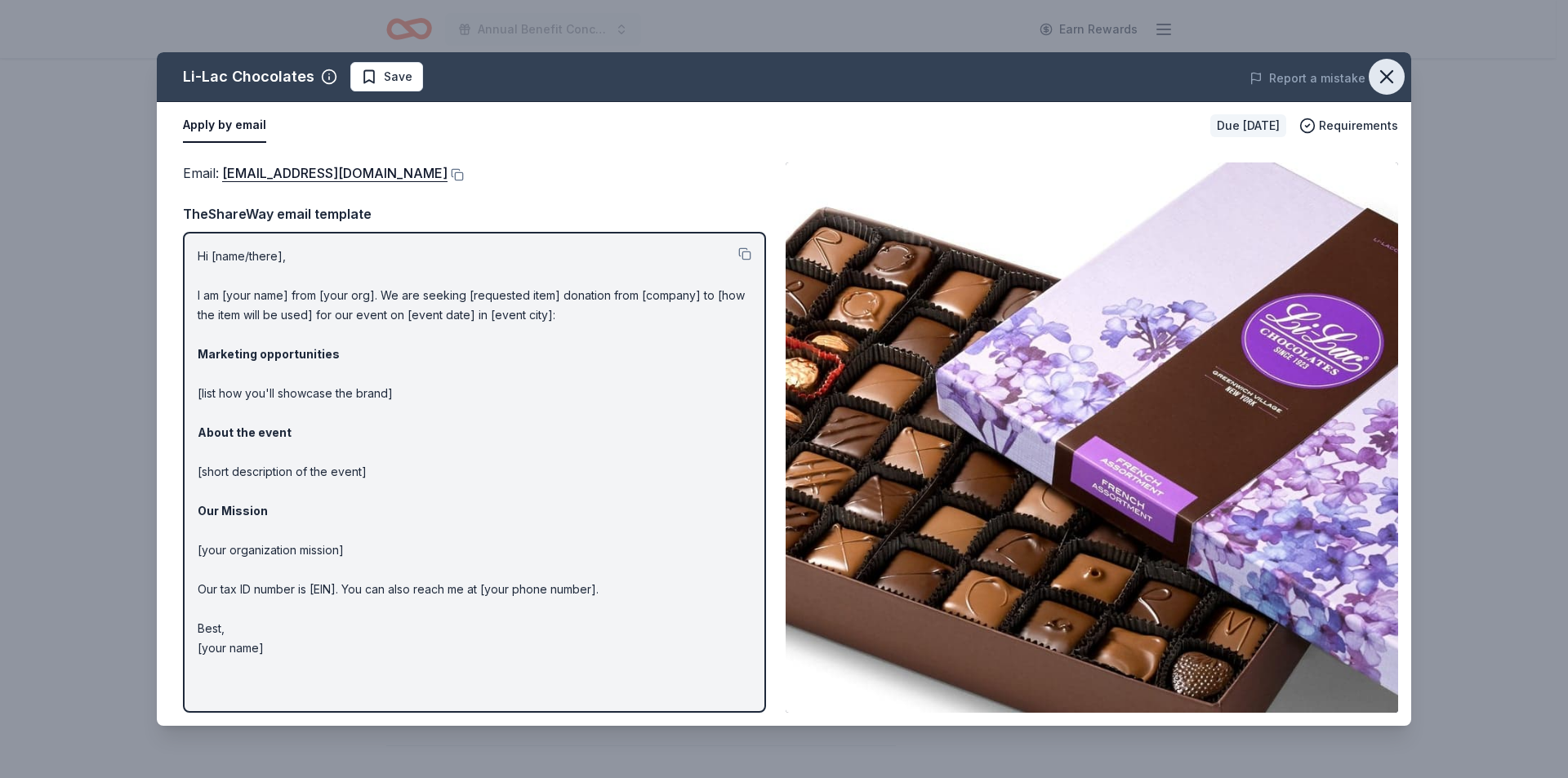
click at [1380, 65] on icon "button" at bounding box center [1386, 76] width 23 height 23
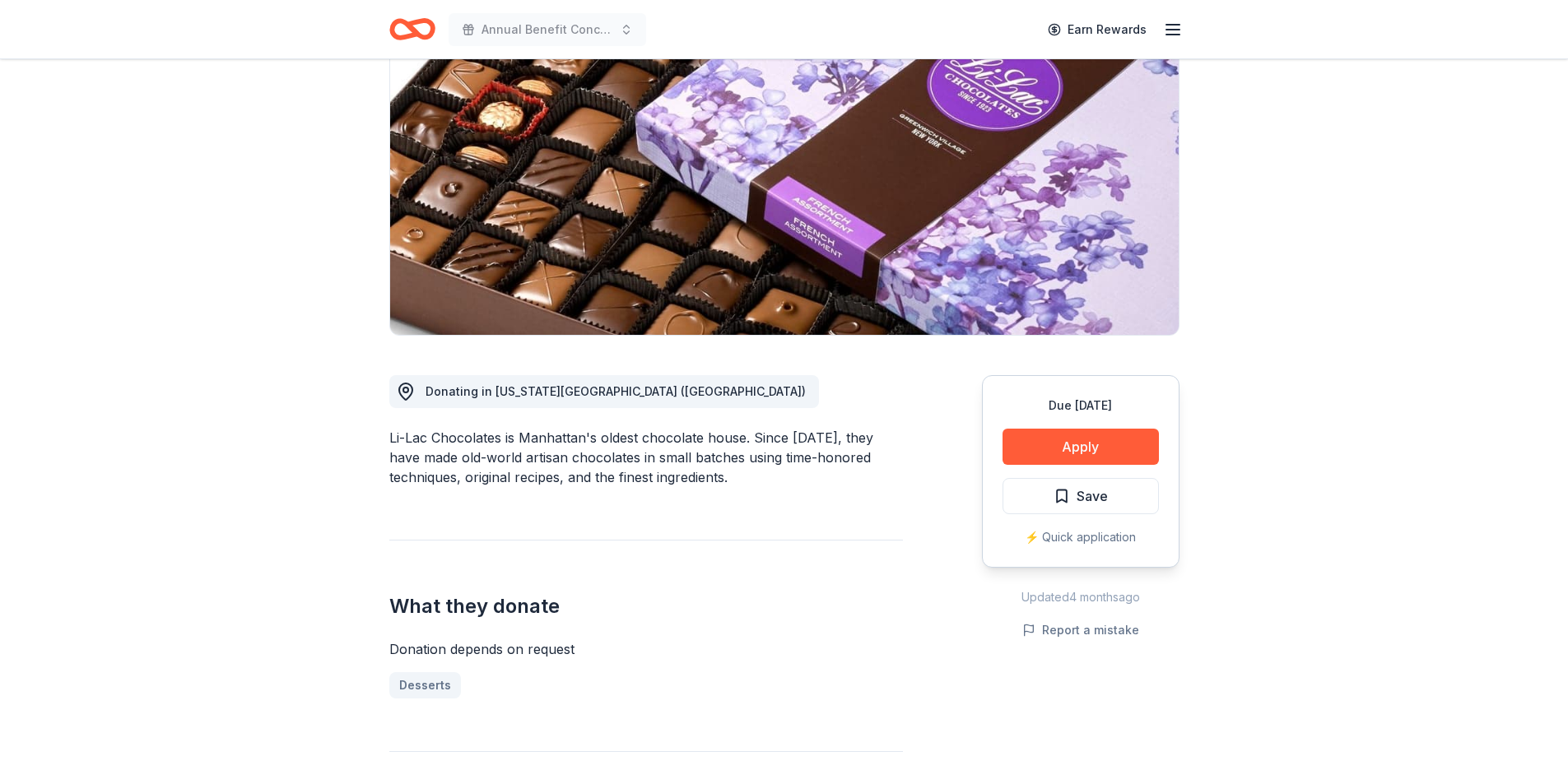
click at [783, 614] on h2 "What they donate" at bounding box center [646, 607] width 514 height 27
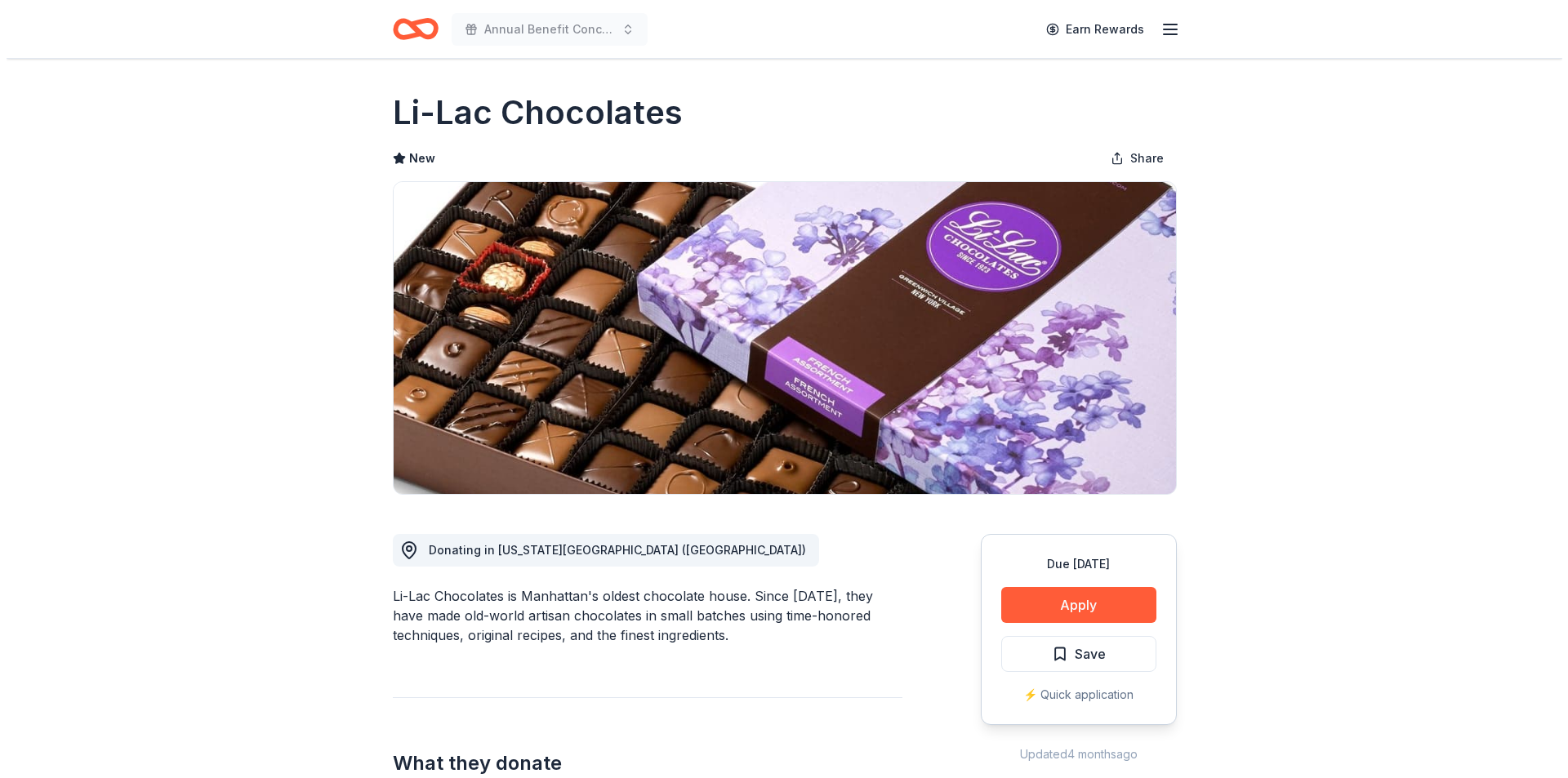
scroll to position [0, 0]
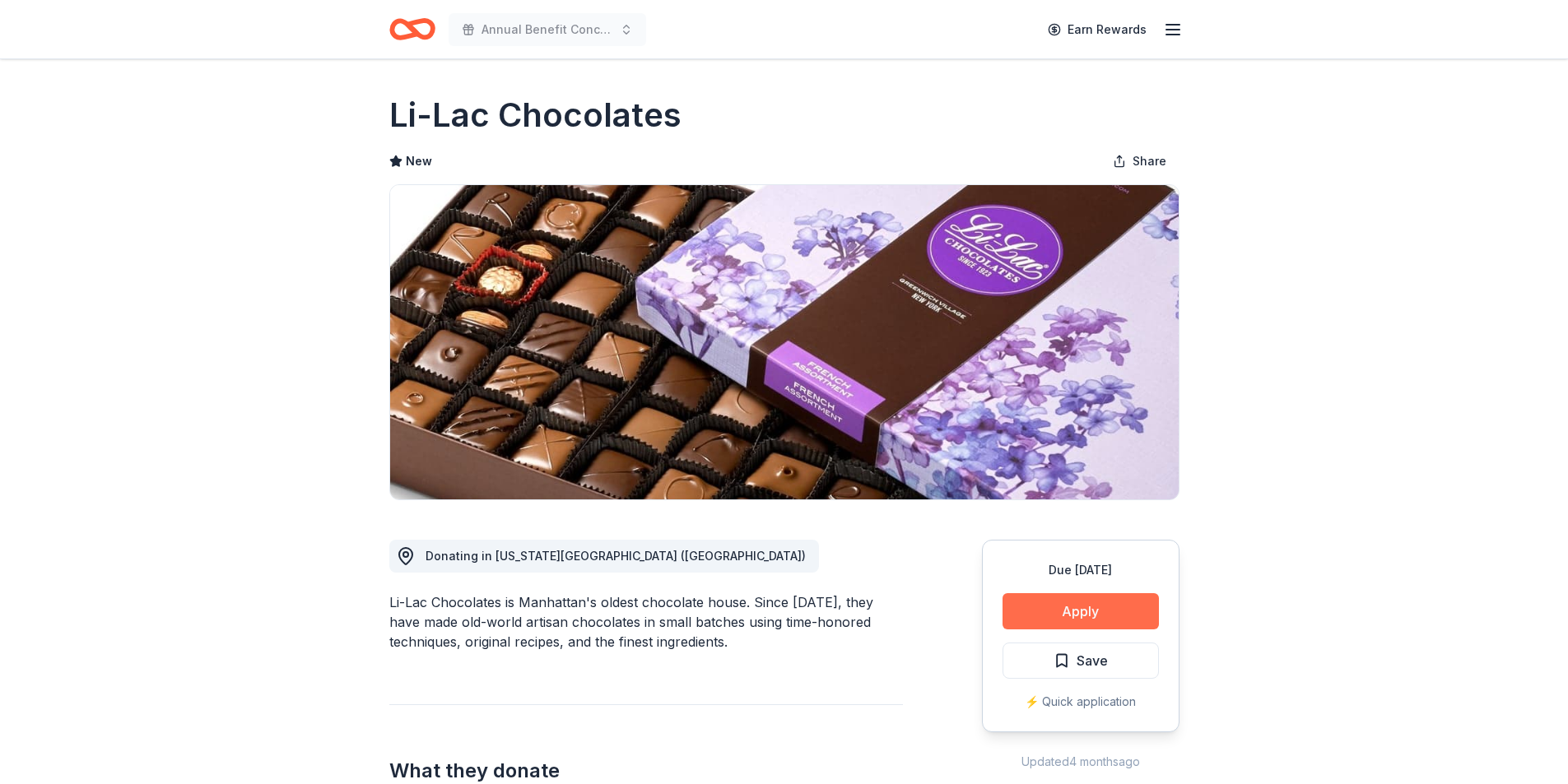
click at [1056, 606] on button "Apply" at bounding box center [1080, 612] width 156 height 36
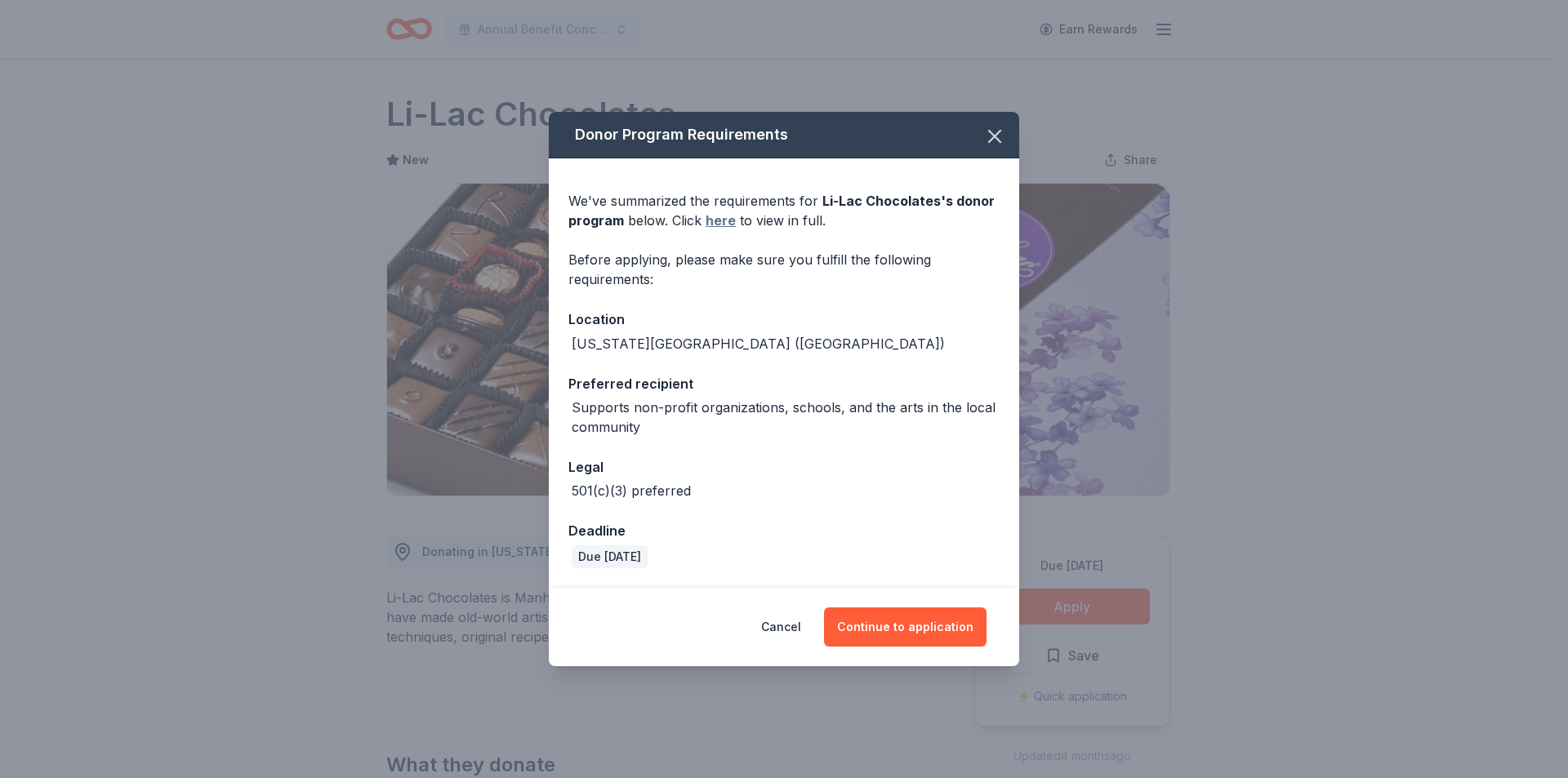
click at [714, 221] on link "here" at bounding box center [720, 220] width 30 height 20
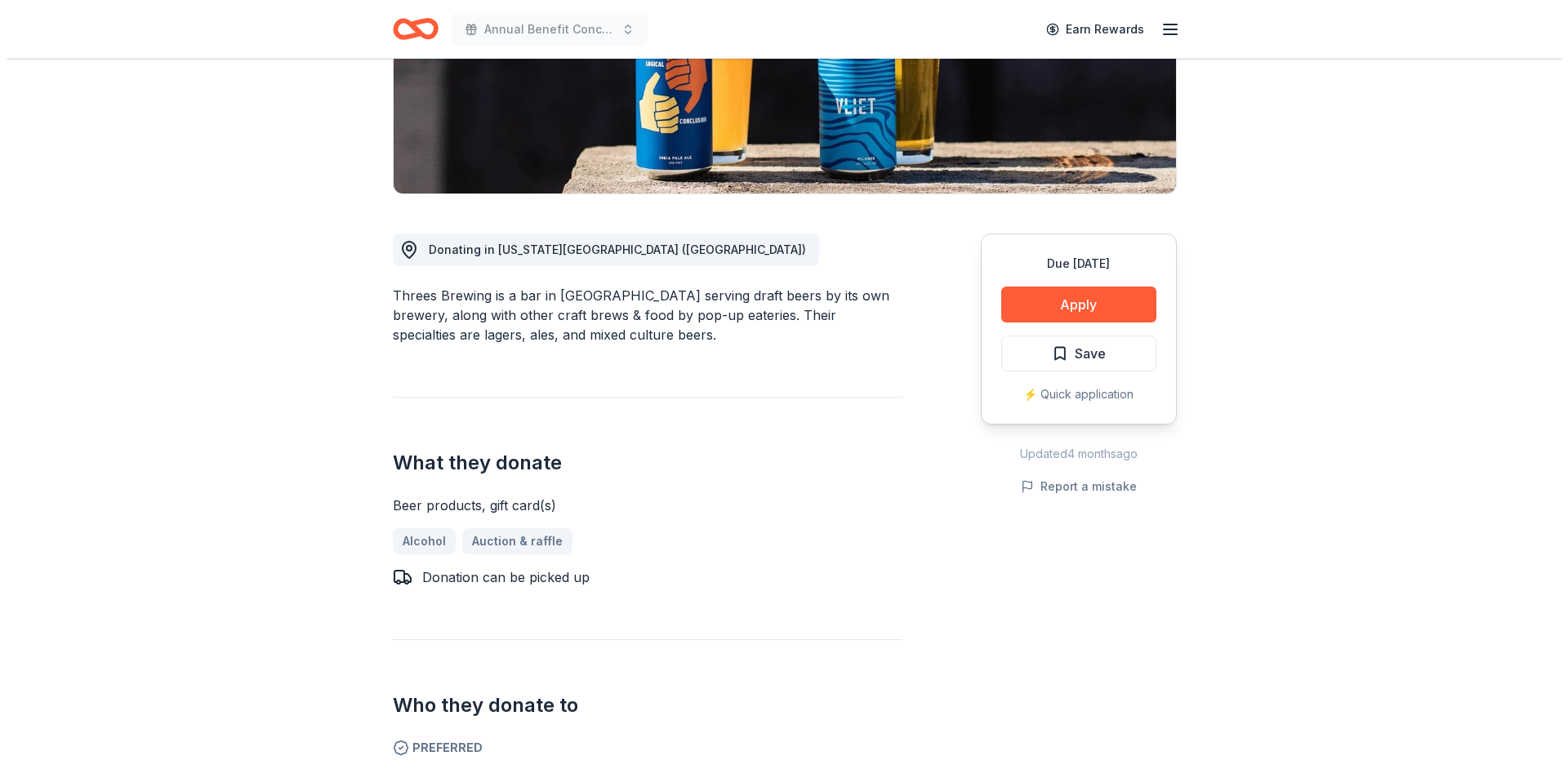
scroll to position [327, 0]
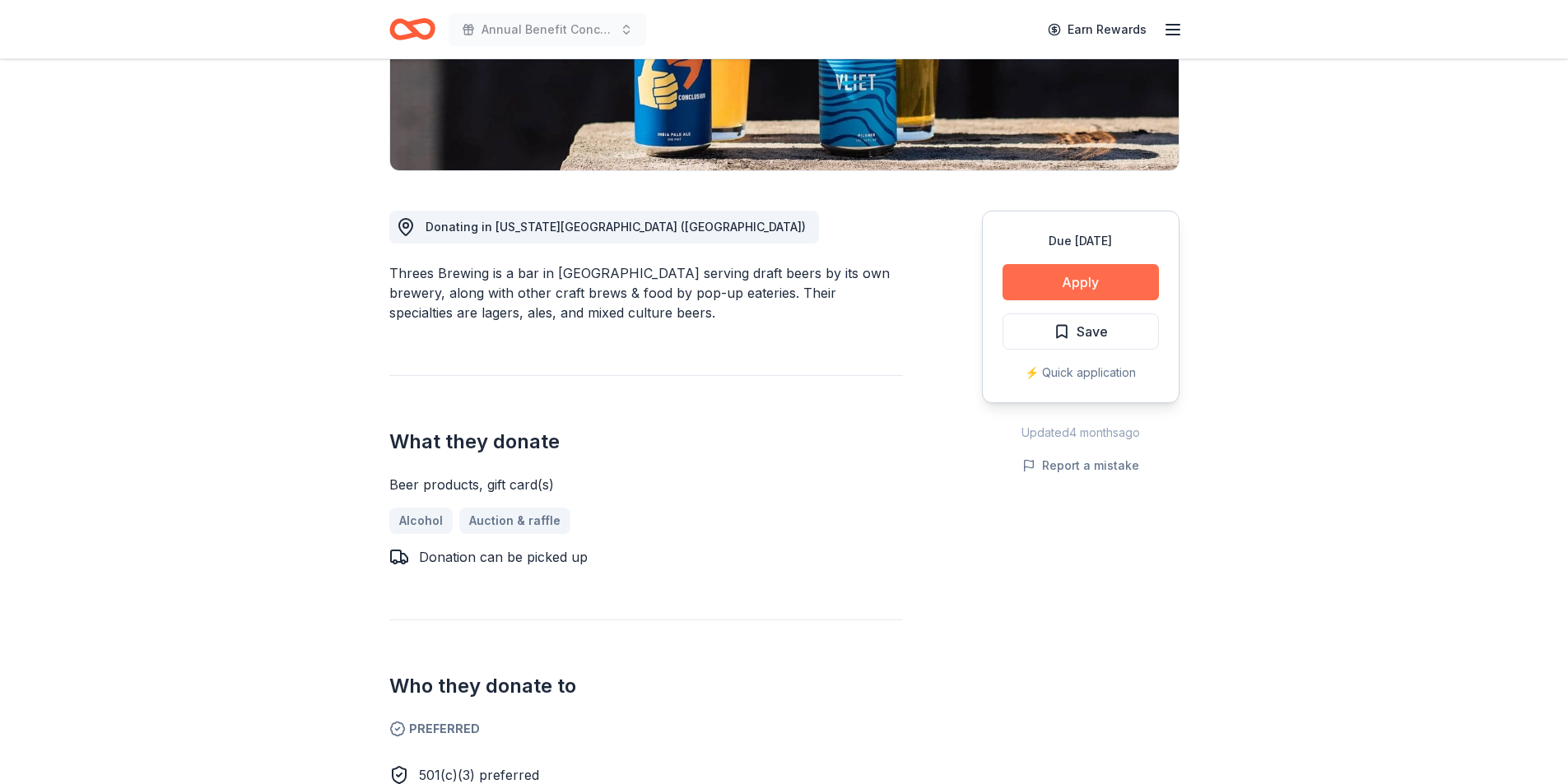
click at [1121, 284] on button "Apply" at bounding box center [1080, 283] width 156 height 36
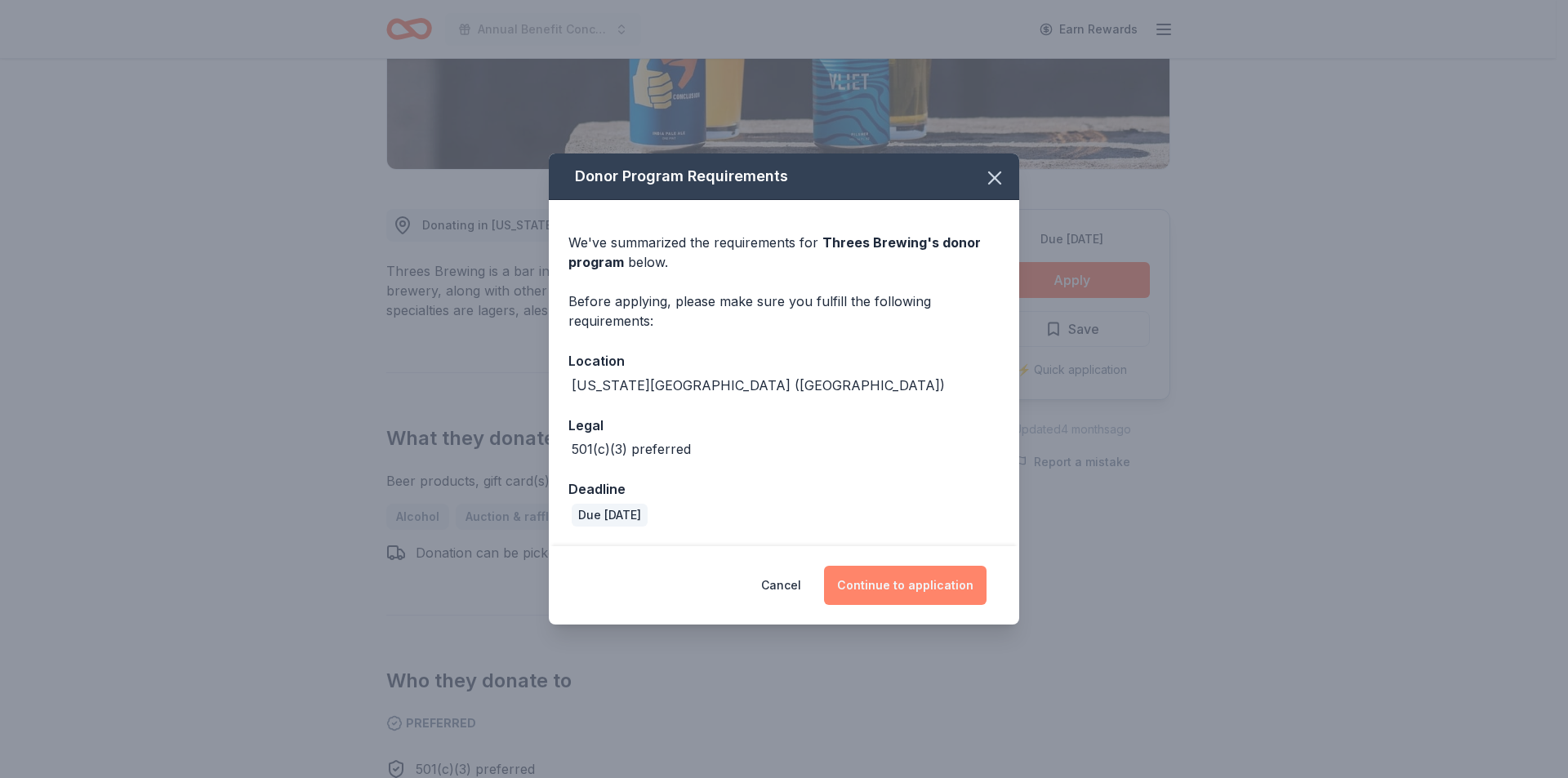
click at [919, 579] on button "Continue to application" at bounding box center [905, 585] width 162 height 40
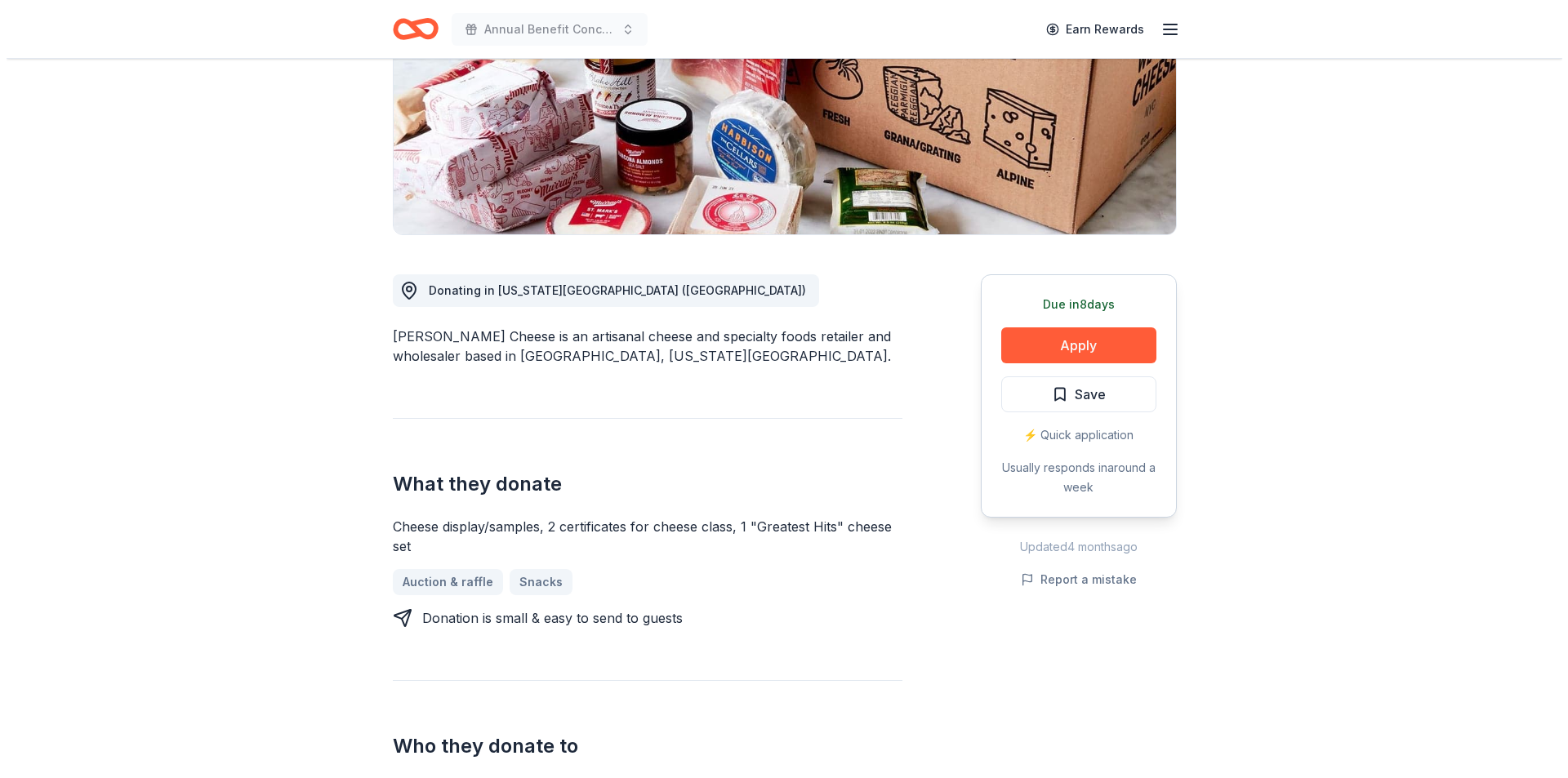
scroll to position [245, 0]
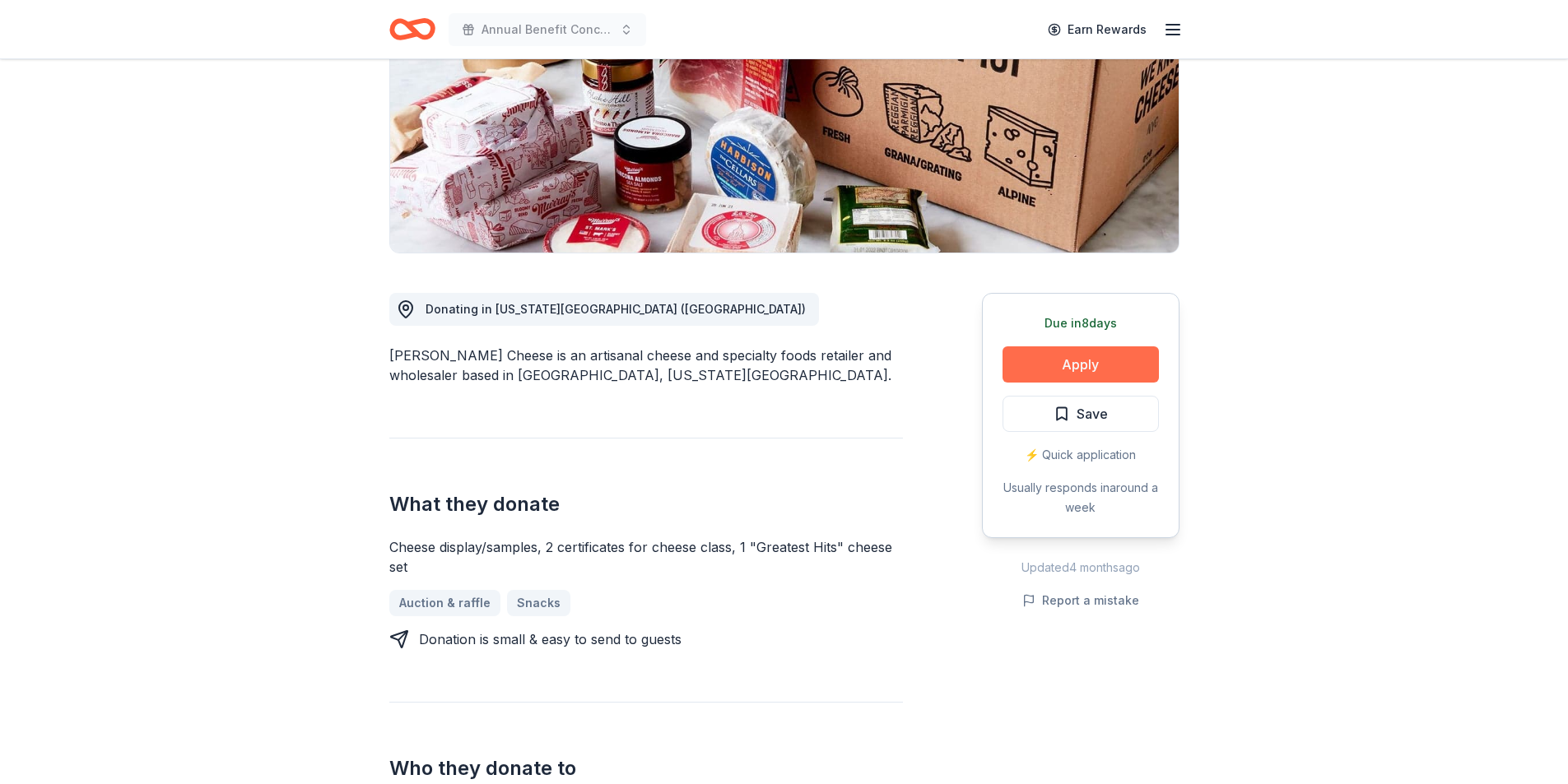
click at [1050, 359] on button "Apply" at bounding box center [1080, 364] width 156 height 36
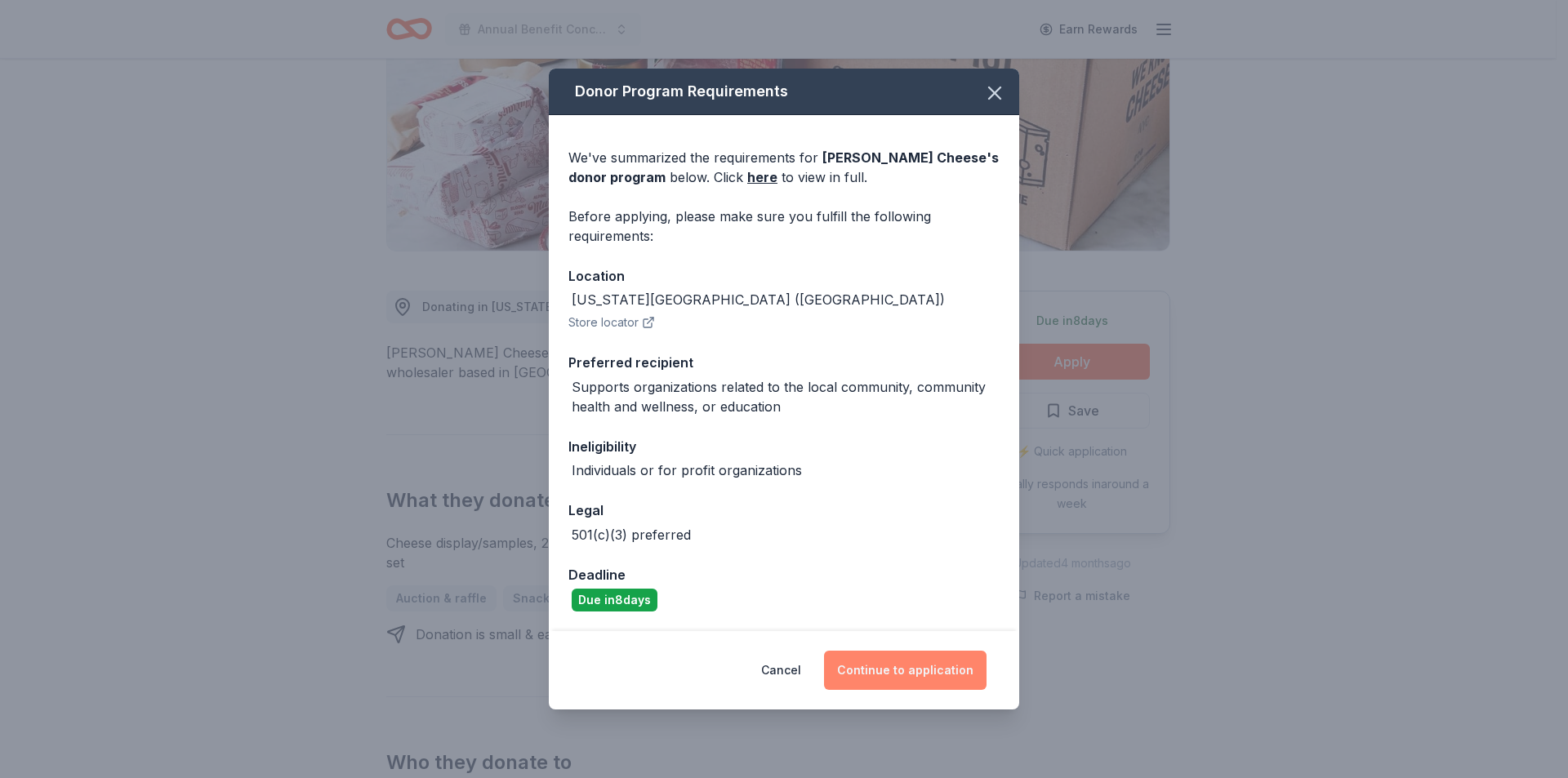
click at [902, 667] on button "Continue to application" at bounding box center [905, 670] width 162 height 40
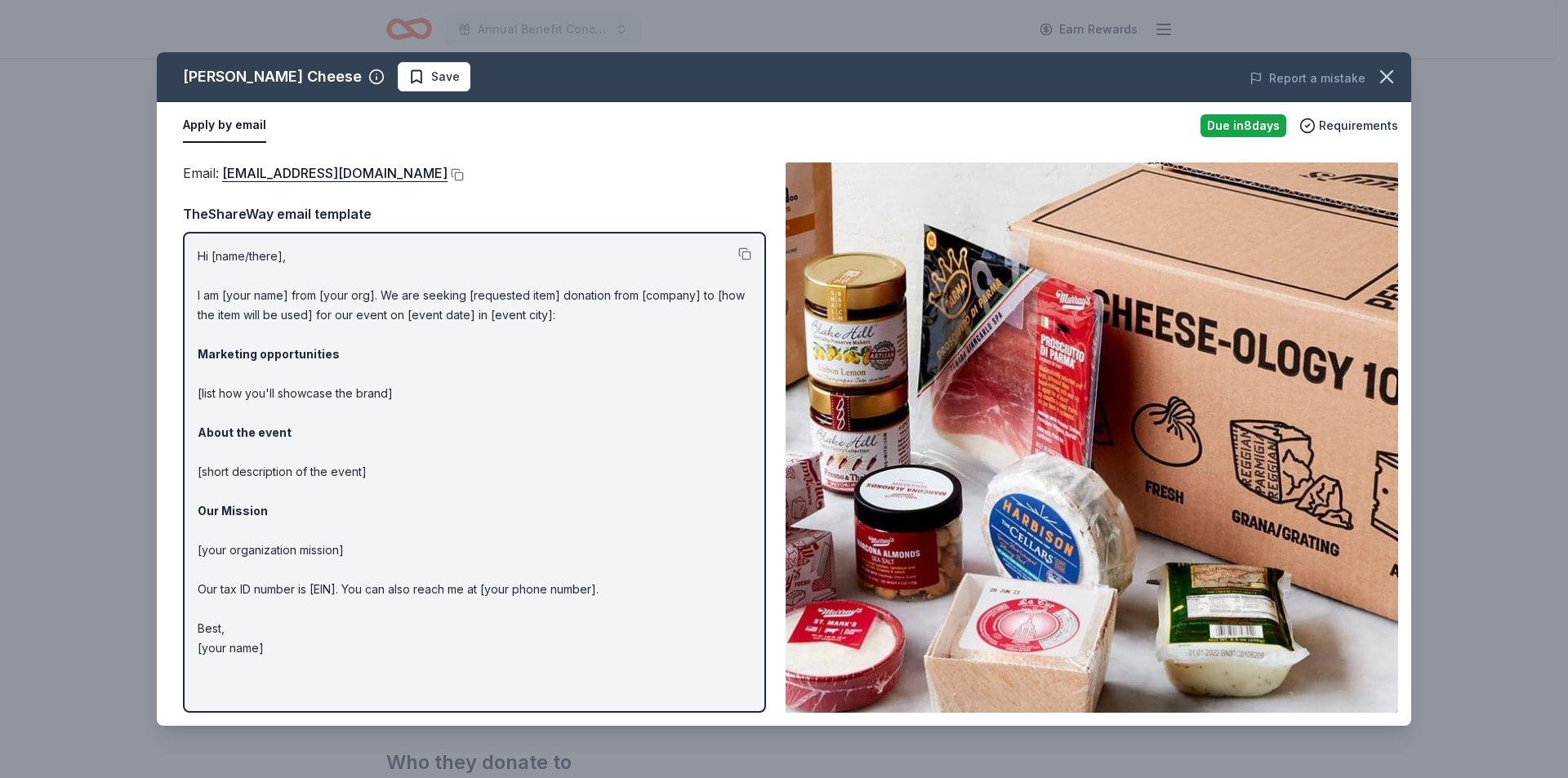
click at [1506, 289] on div "[PERSON_NAME] Cheese Save Report a mistake Apply by email Due [DATE] Requiremen…" at bounding box center [784, 389] width 1568 height 778
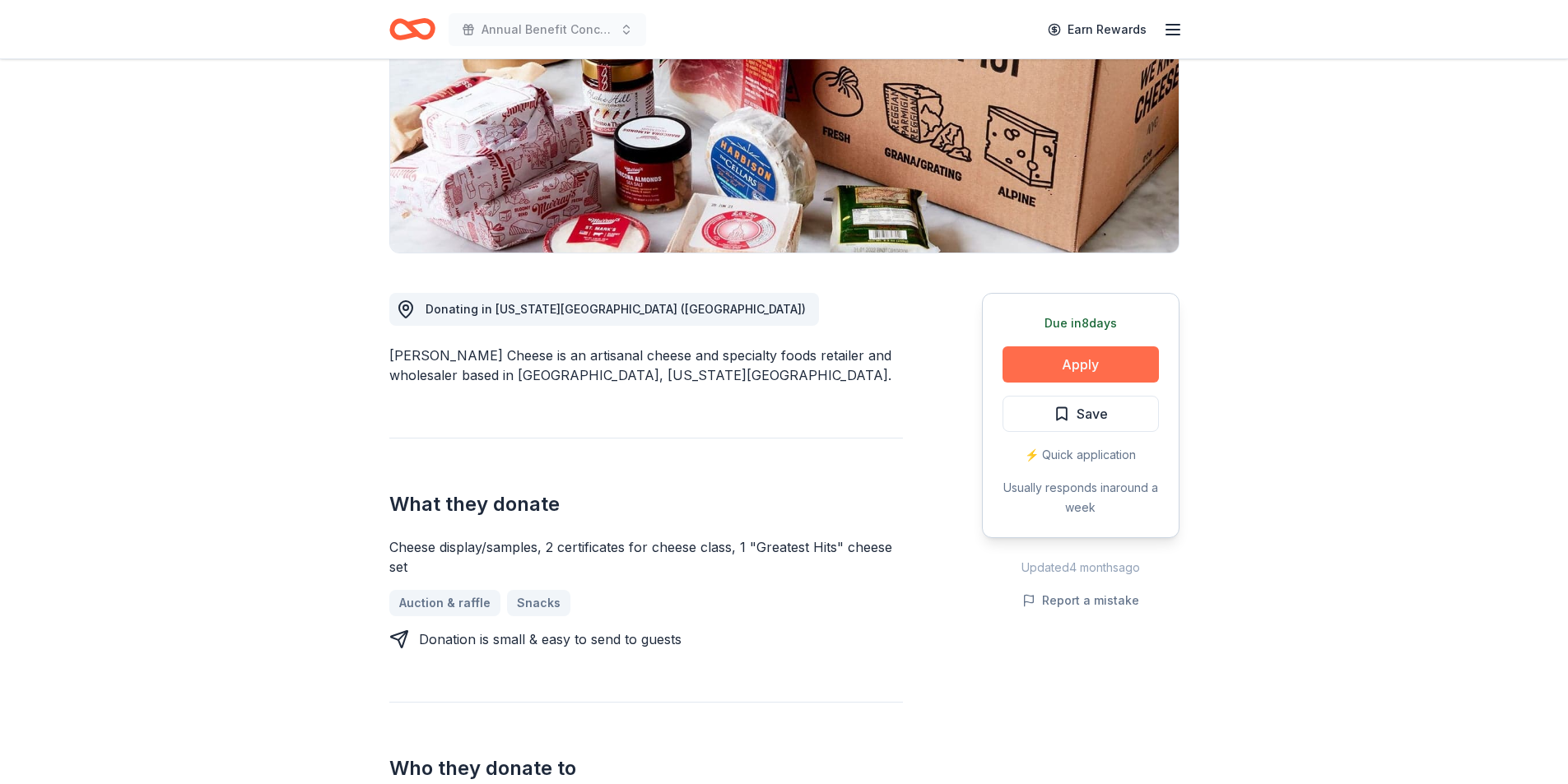
click at [1024, 377] on button "Apply" at bounding box center [1080, 364] width 156 height 36
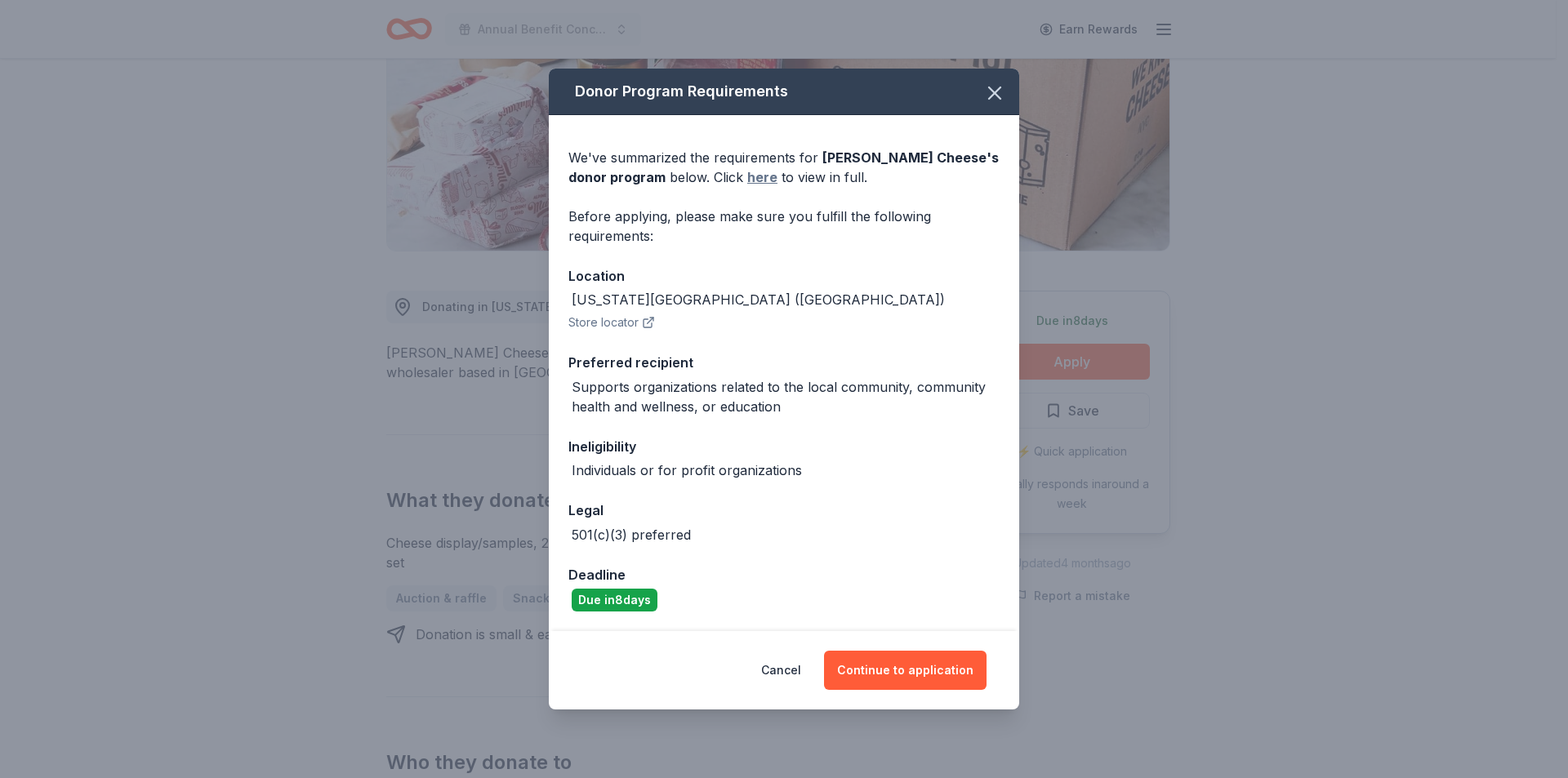
click at [747, 180] on link "here" at bounding box center [762, 177] width 30 height 20
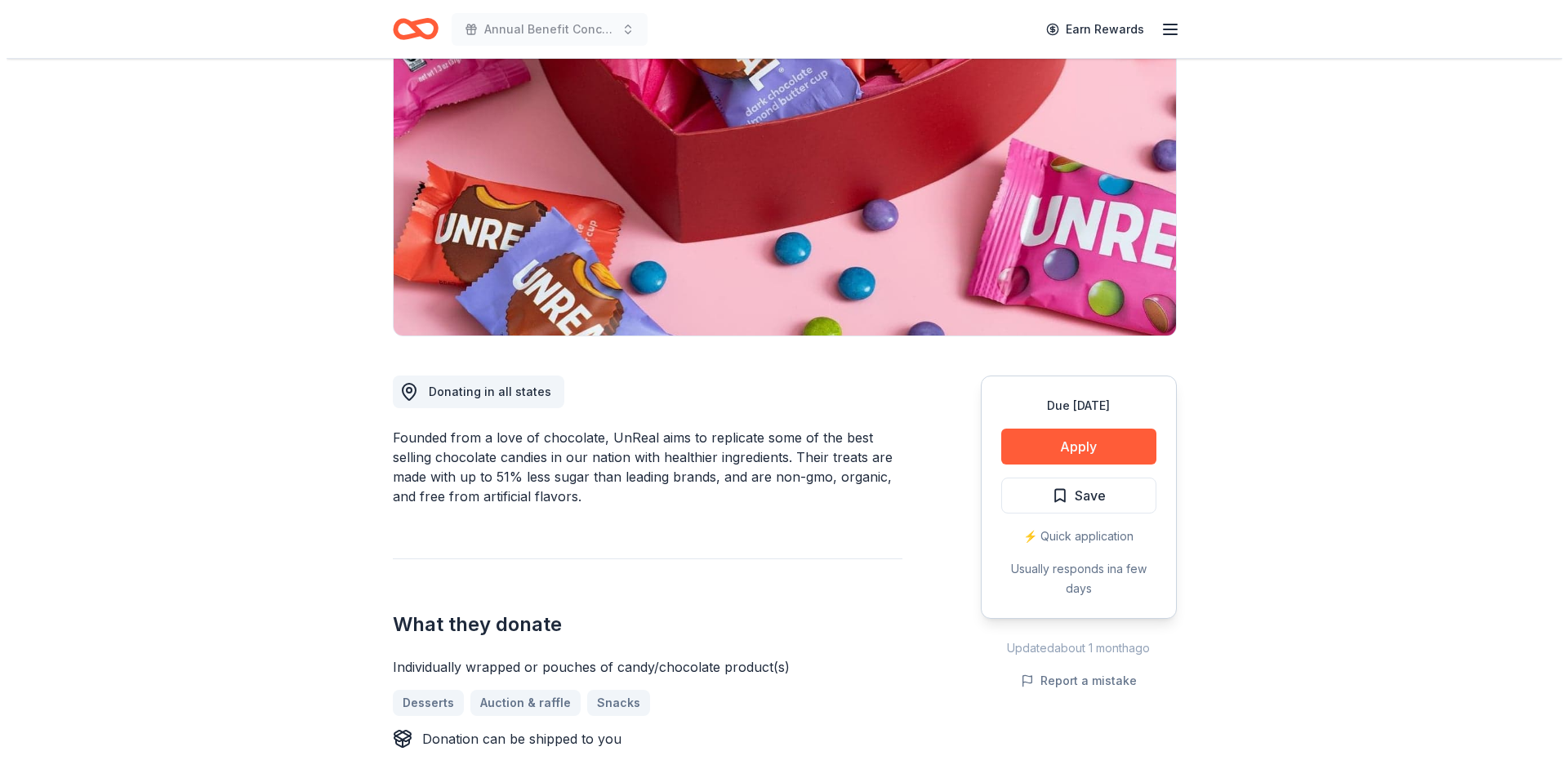
scroll to position [245, 0]
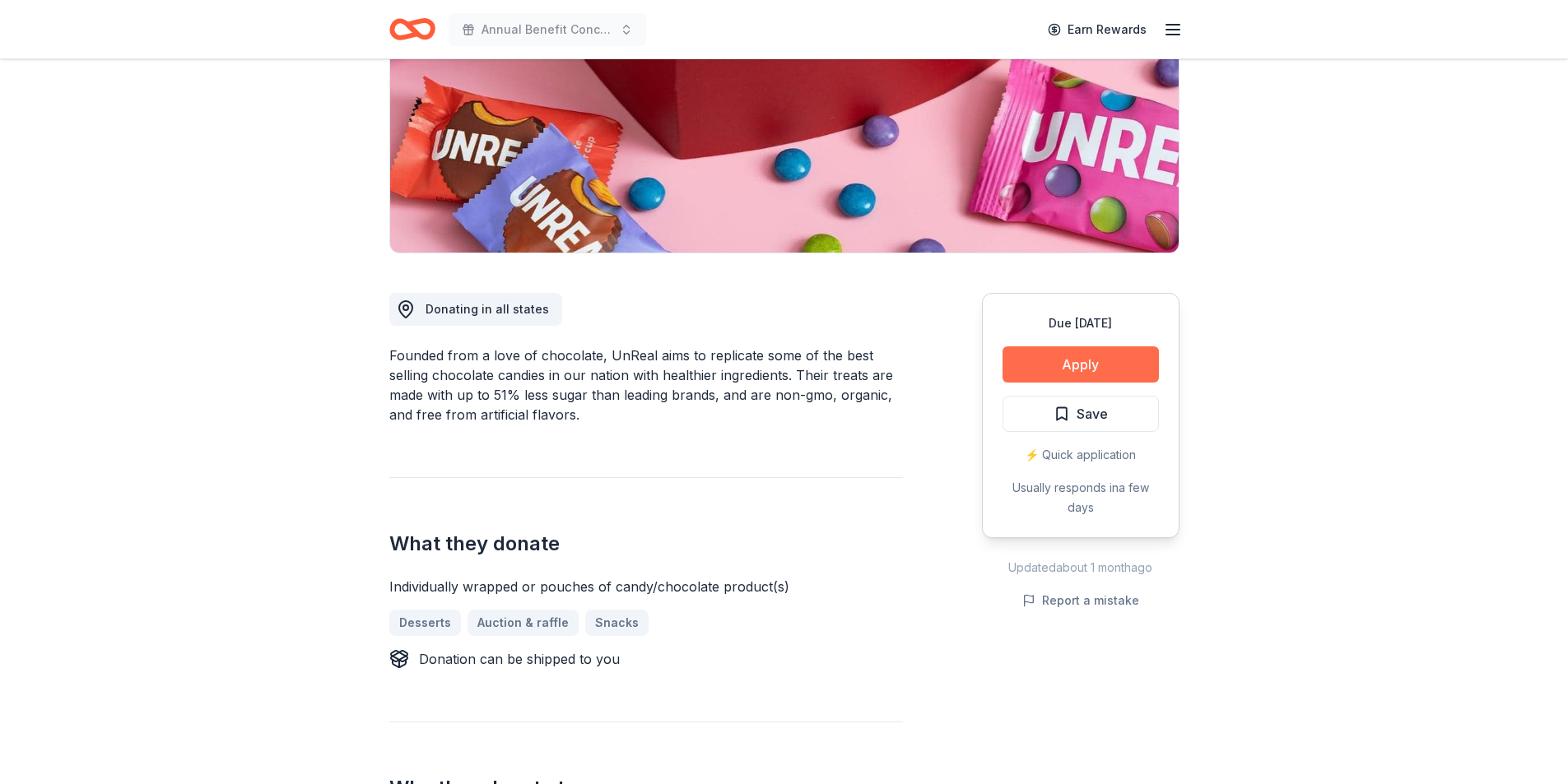
click at [1039, 357] on button "Apply" at bounding box center [1080, 364] width 156 height 36
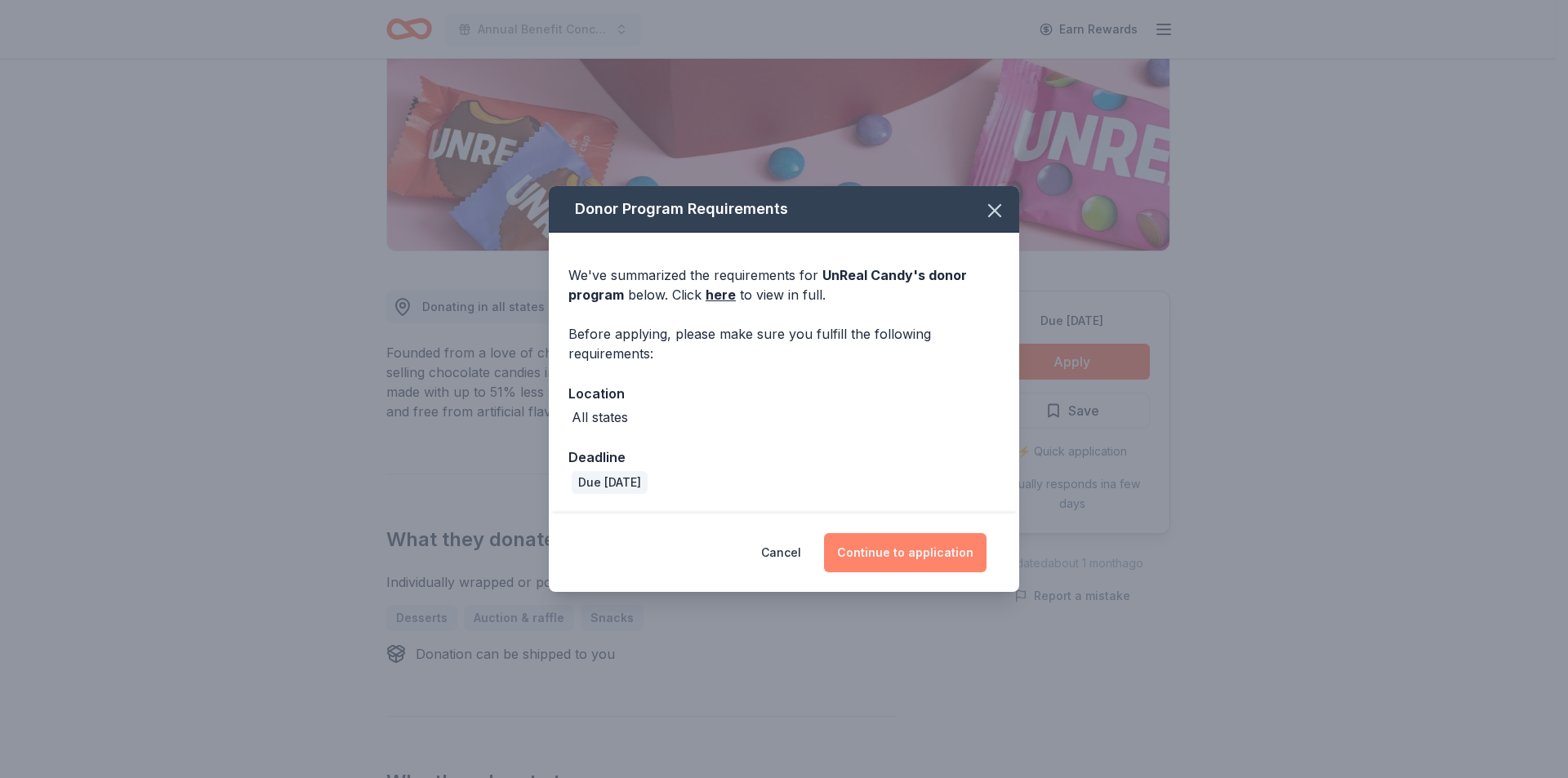
click at [890, 548] on button "Continue to application" at bounding box center [905, 553] width 162 height 40
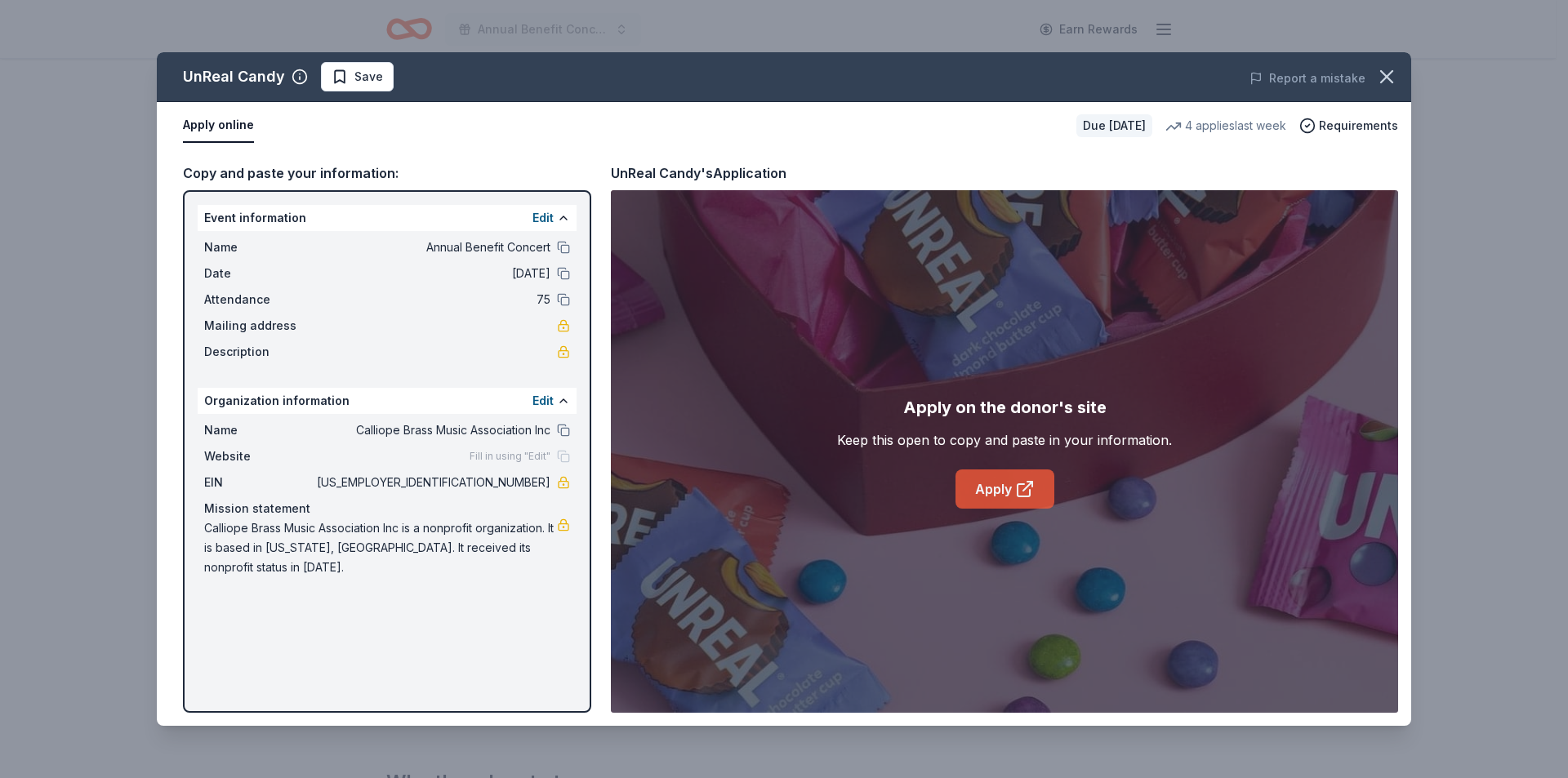
click at [1027, 492] on icon at bounding box center [1024, 489] width 20 height 20
